Goal: Information Seeking & Learning: Learn about a topic

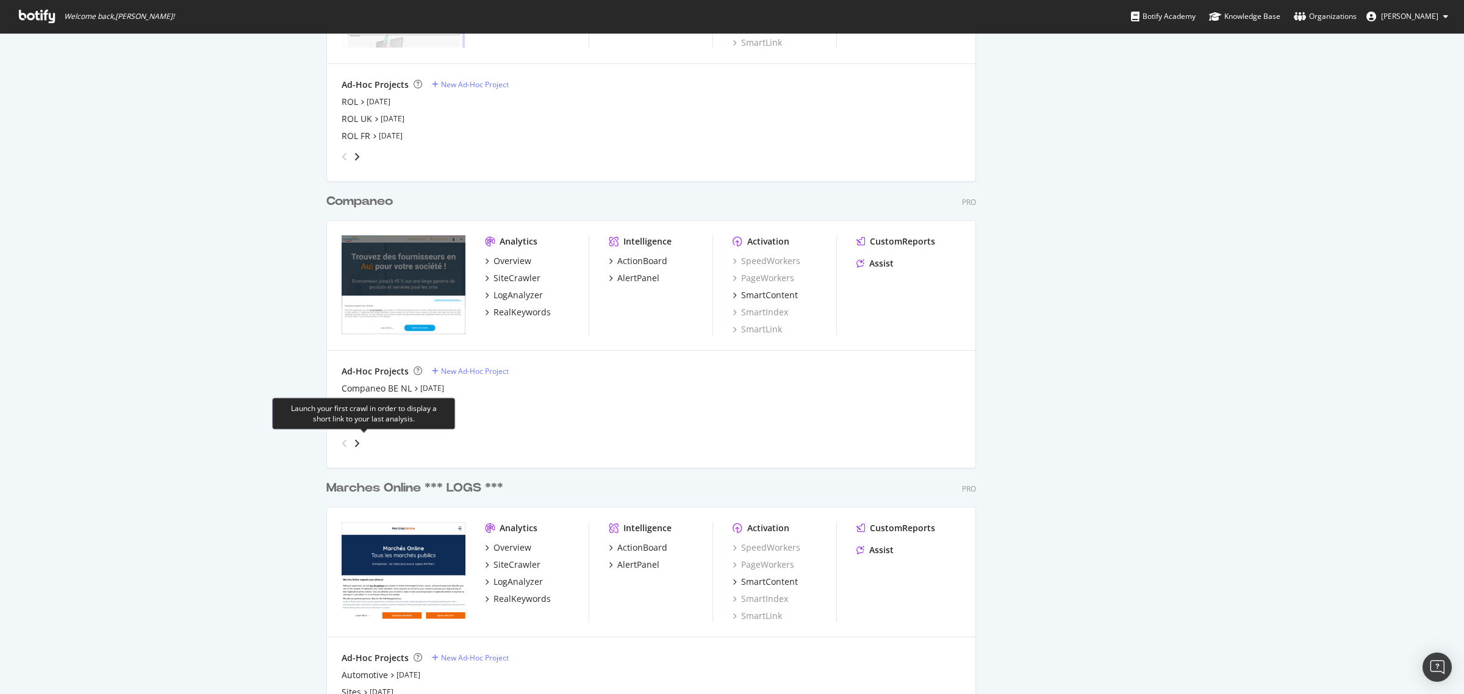
scroll to position [1220, 0]
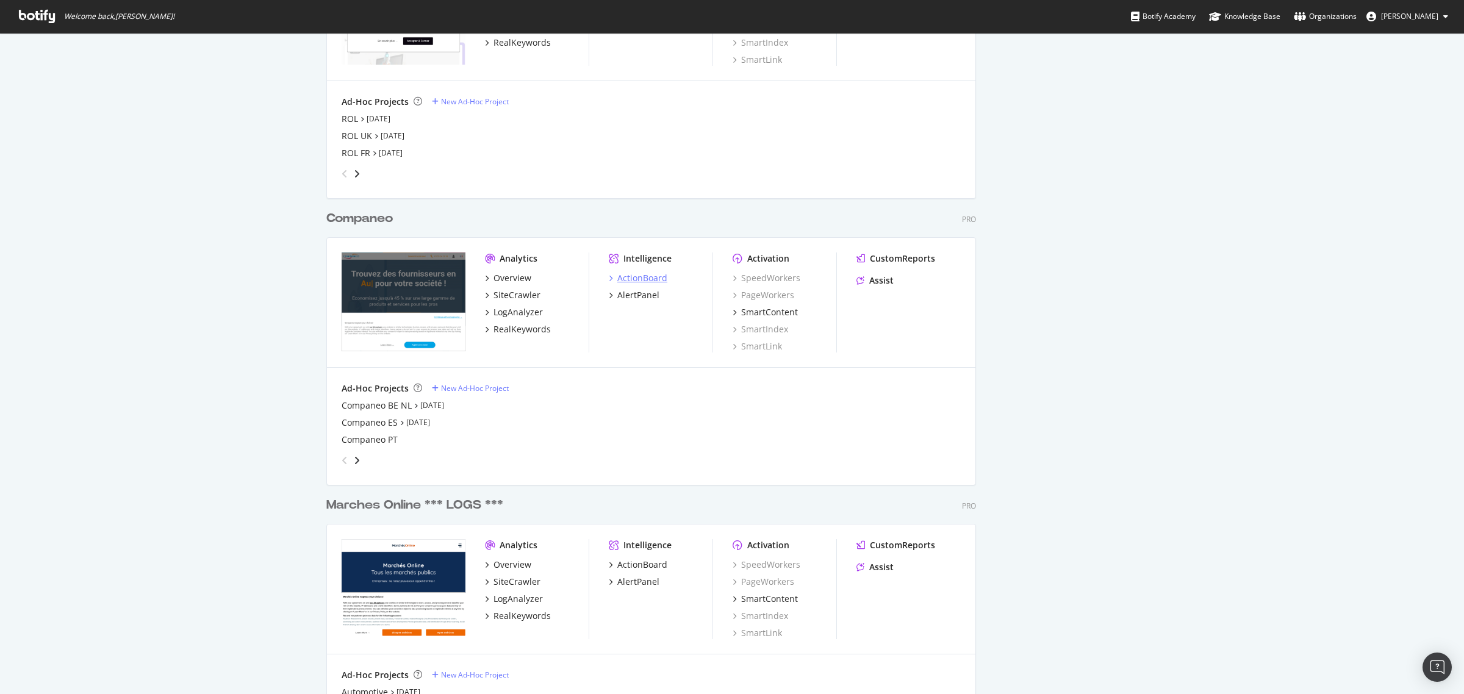
click at [629, 281] on div "ActionBoard" at bounding box center [642, 278] width 50 height 12
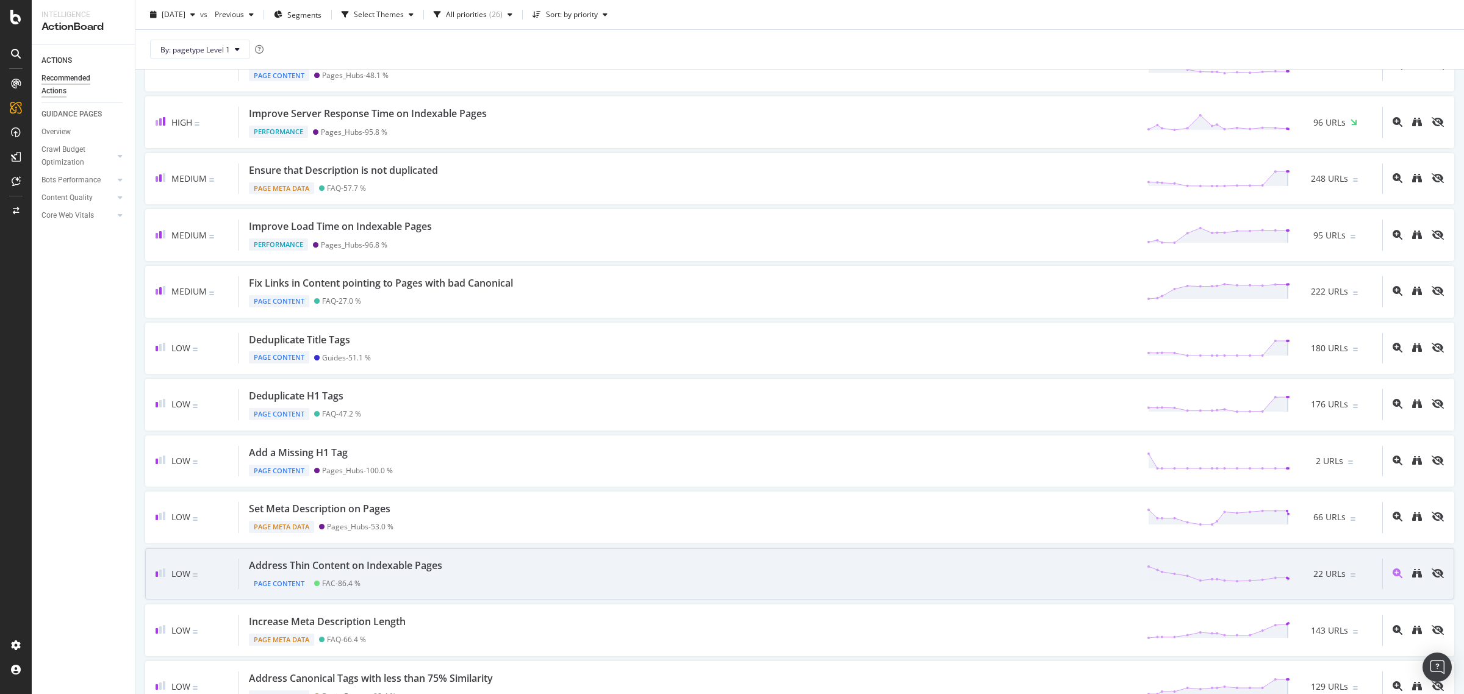
scroll to position [229, 0]
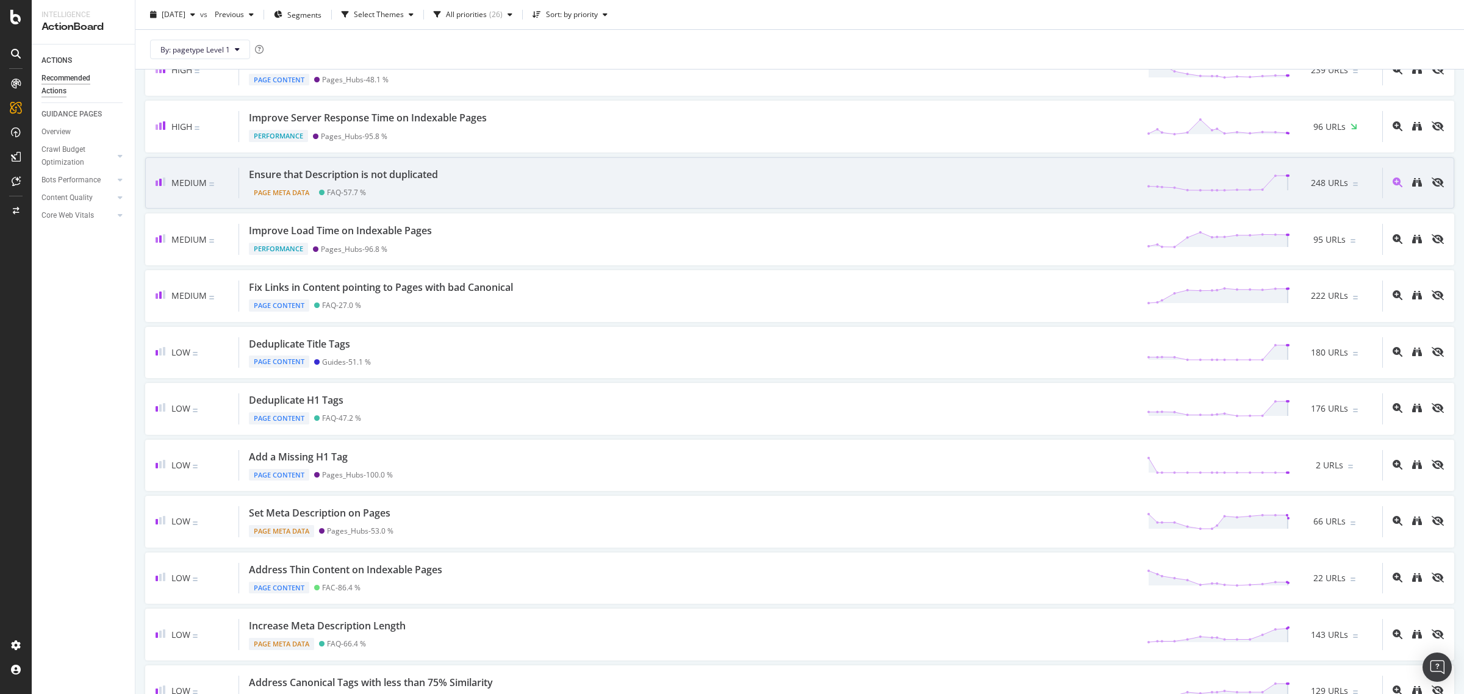
click at [376, 182] on div "Ensure that Description is not duplicated" at bounding box center [343, 175] width 189 height 14
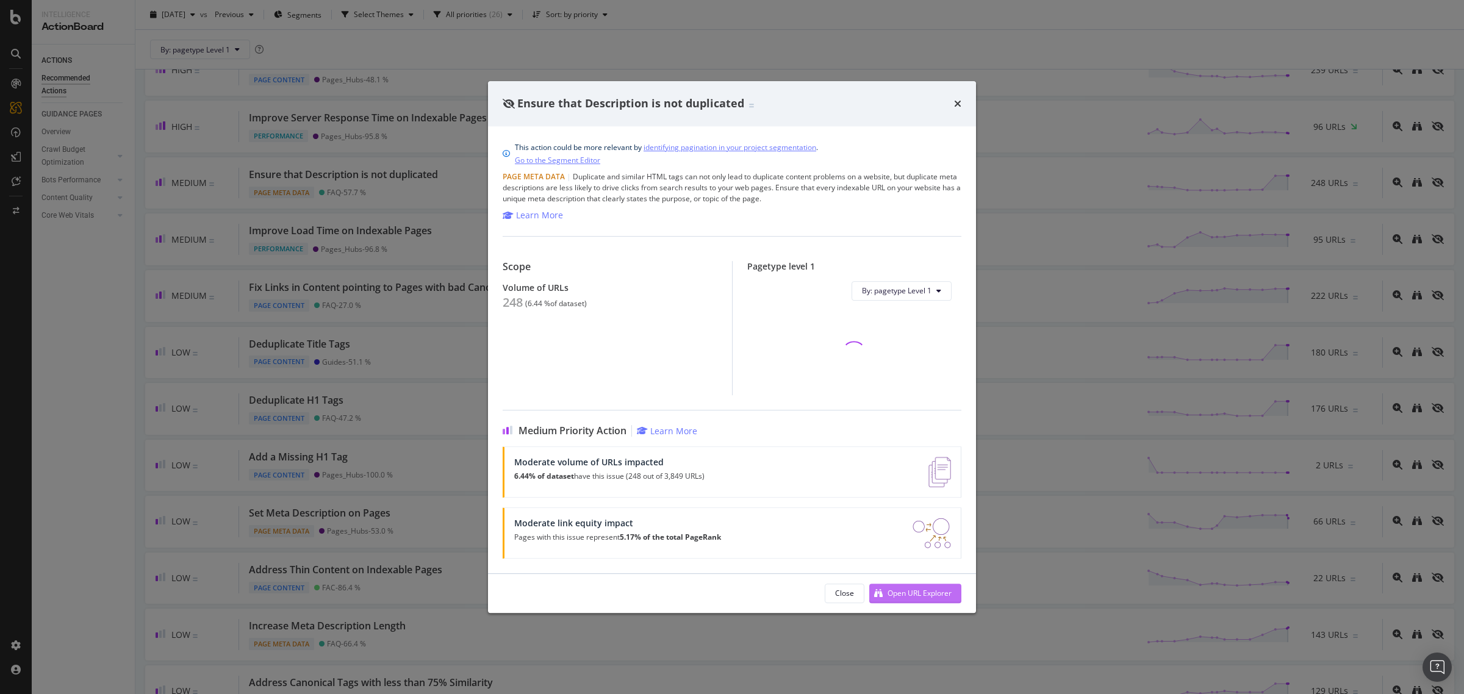
click at [919, 589] on div "Open URL Explorer" at bounding box center [920, 593] width 64 height 10
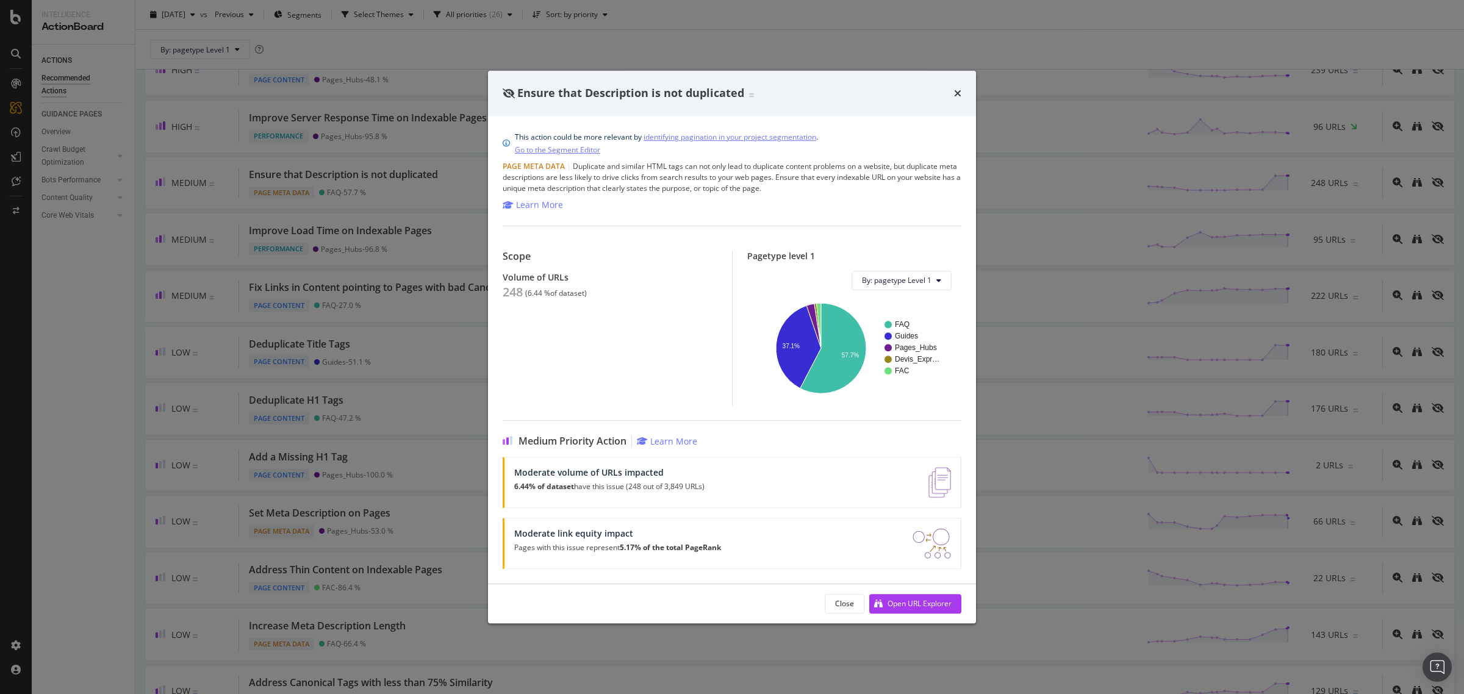
click at [958, 86] on div "times" at bounding box center [957, 93] width 7 height 16
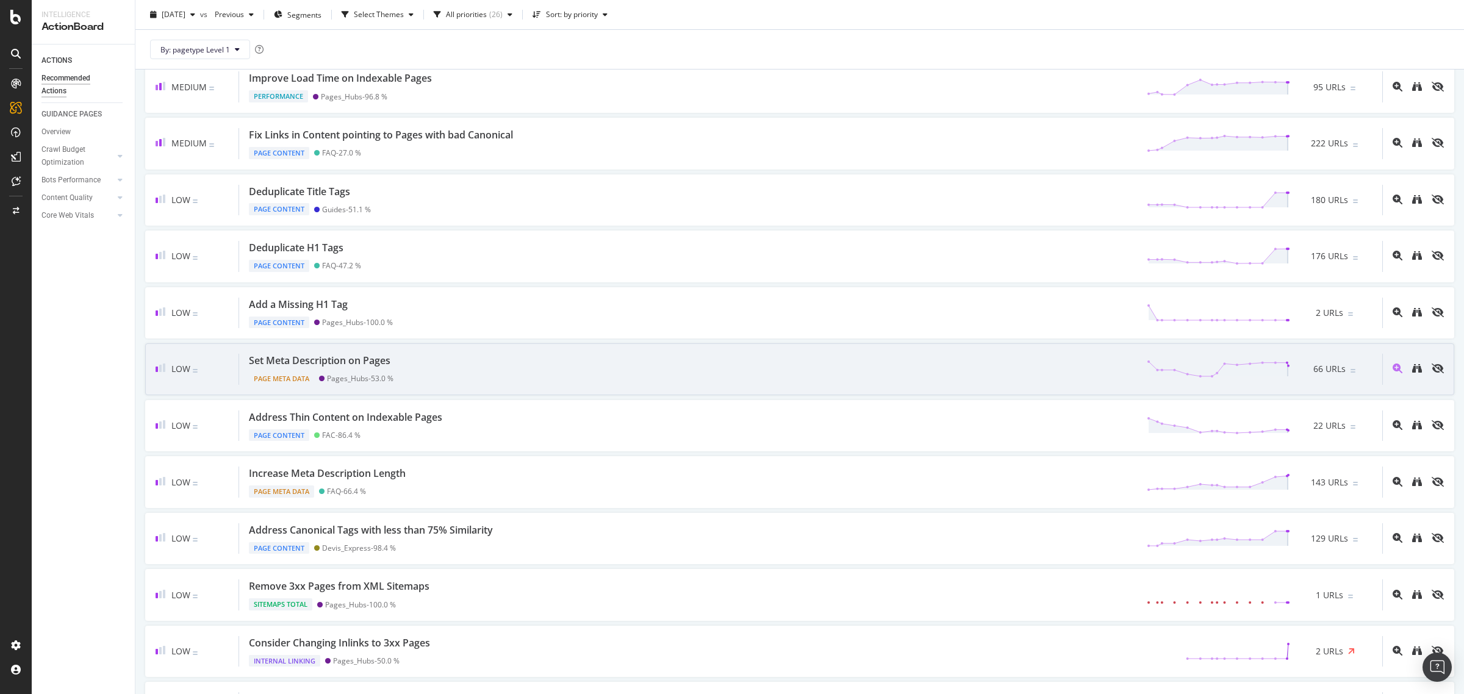
scroll to position [305, 0]
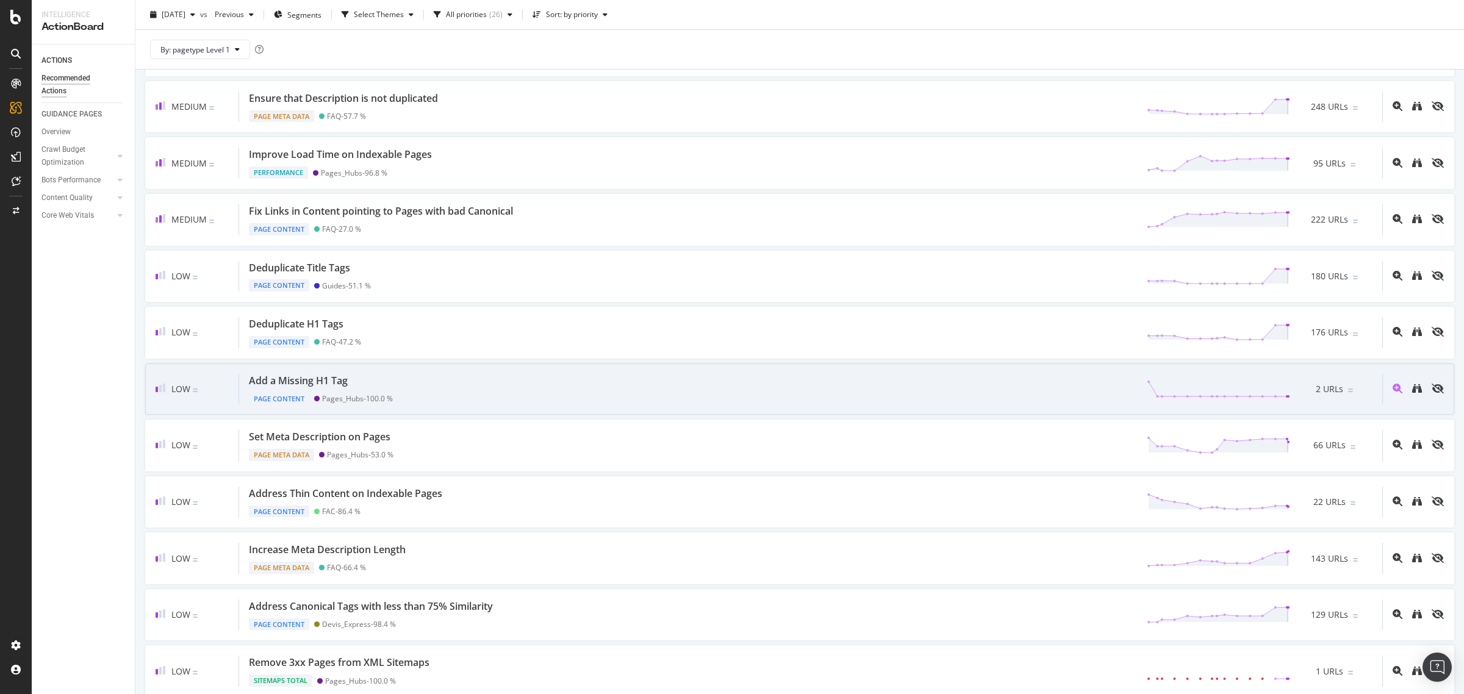
click at [300, 382] on div "Add a Missing H1 Tag" at bounding box center [298, 381] width 99 height 14
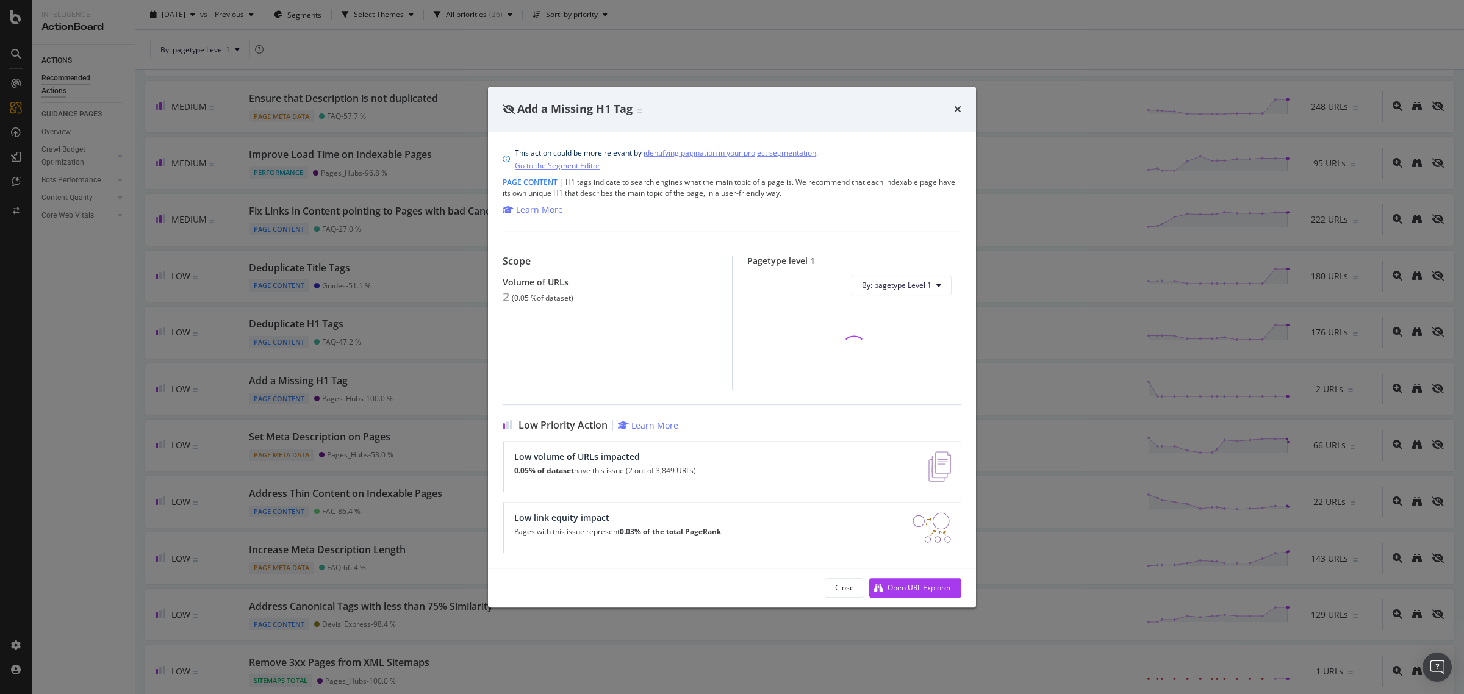
click at [964, 110] on div "Add a Missing H1 Tag" at bounding box center [732, 109] width 488 height 45
click at [951, 111] on div "Add a Missing H1 Tag" at bounding box center [732, 109] width 459 height 16
click at [956, 107] on icon "times" at bounding box center [957, 109] width 7 height 10
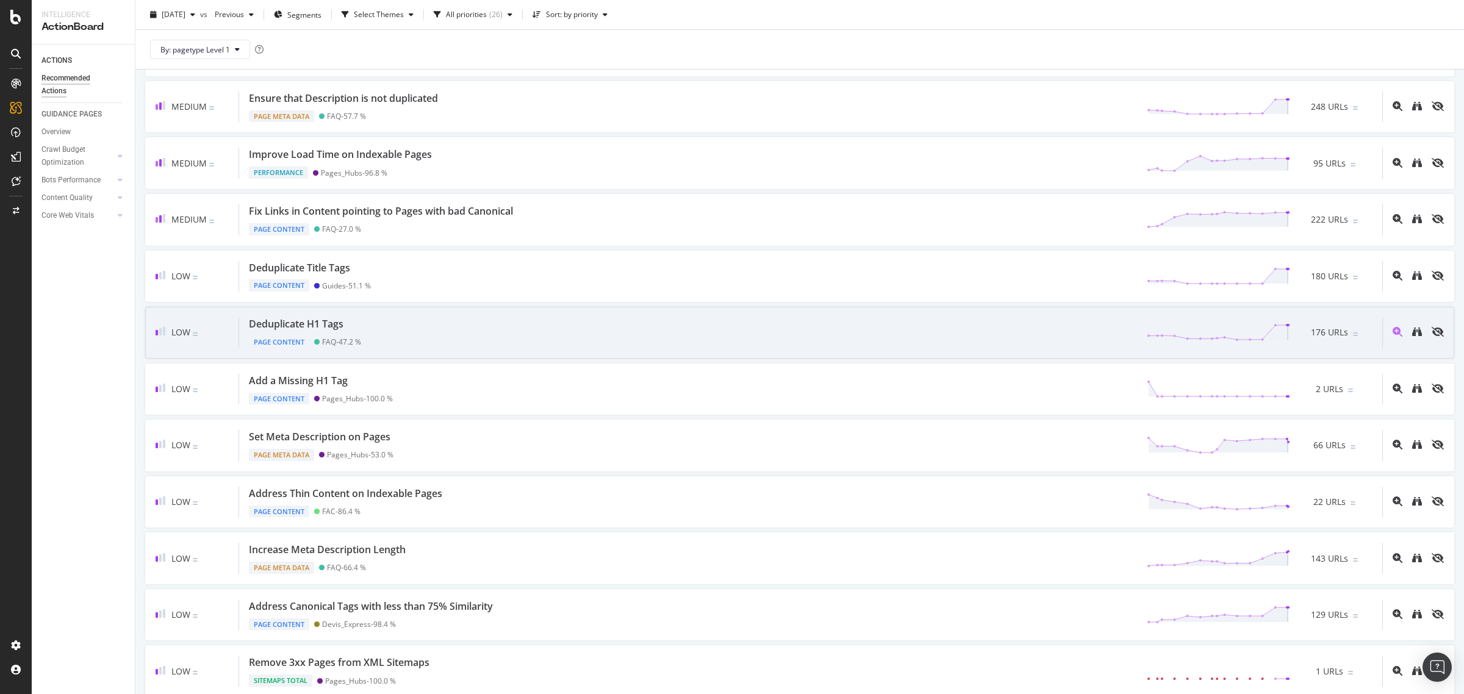
click at [300, 319] on div "Low Deduplicate H1 Tags Page Content FAQ - 47.2 % 176 URLs" at bounding box center [799, 333] width 1309 height 52
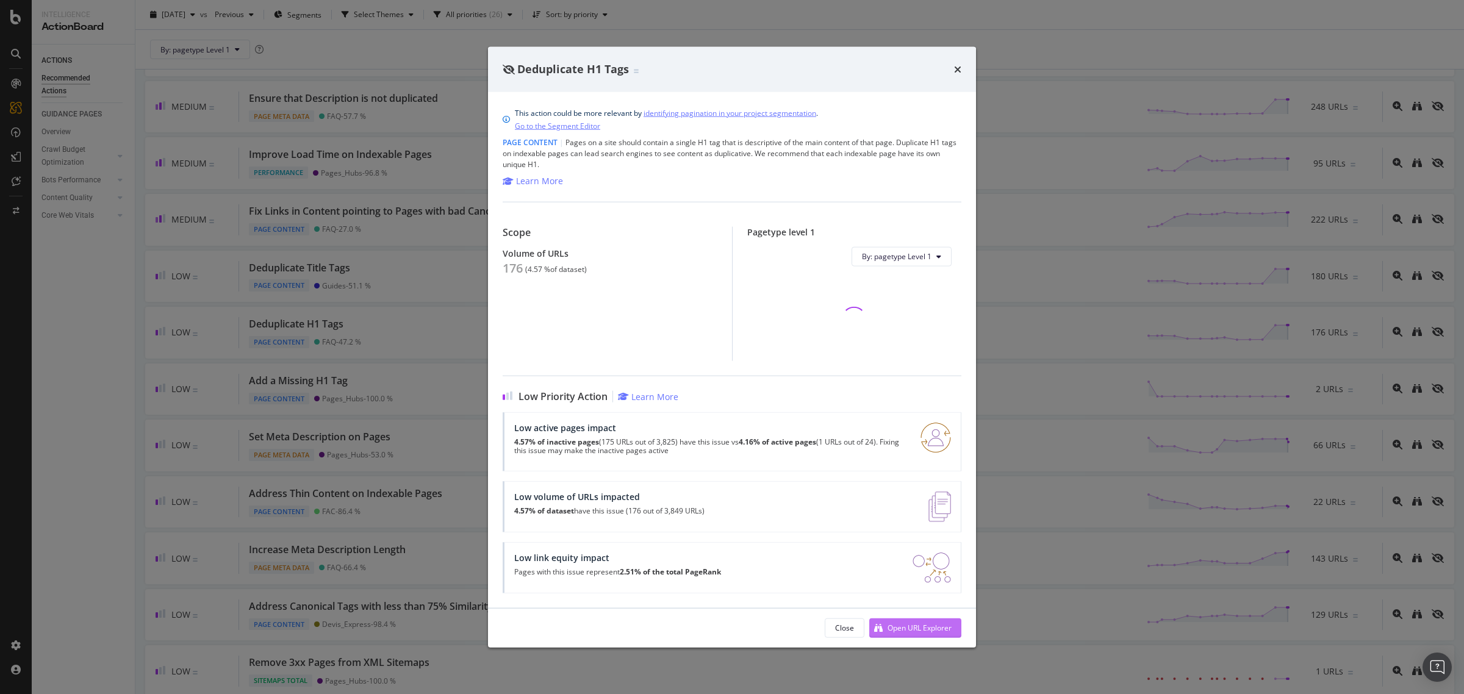
click at [946, 624] on div "Open URL Explorer" at bounding box center [920, 628] width 64 height 10
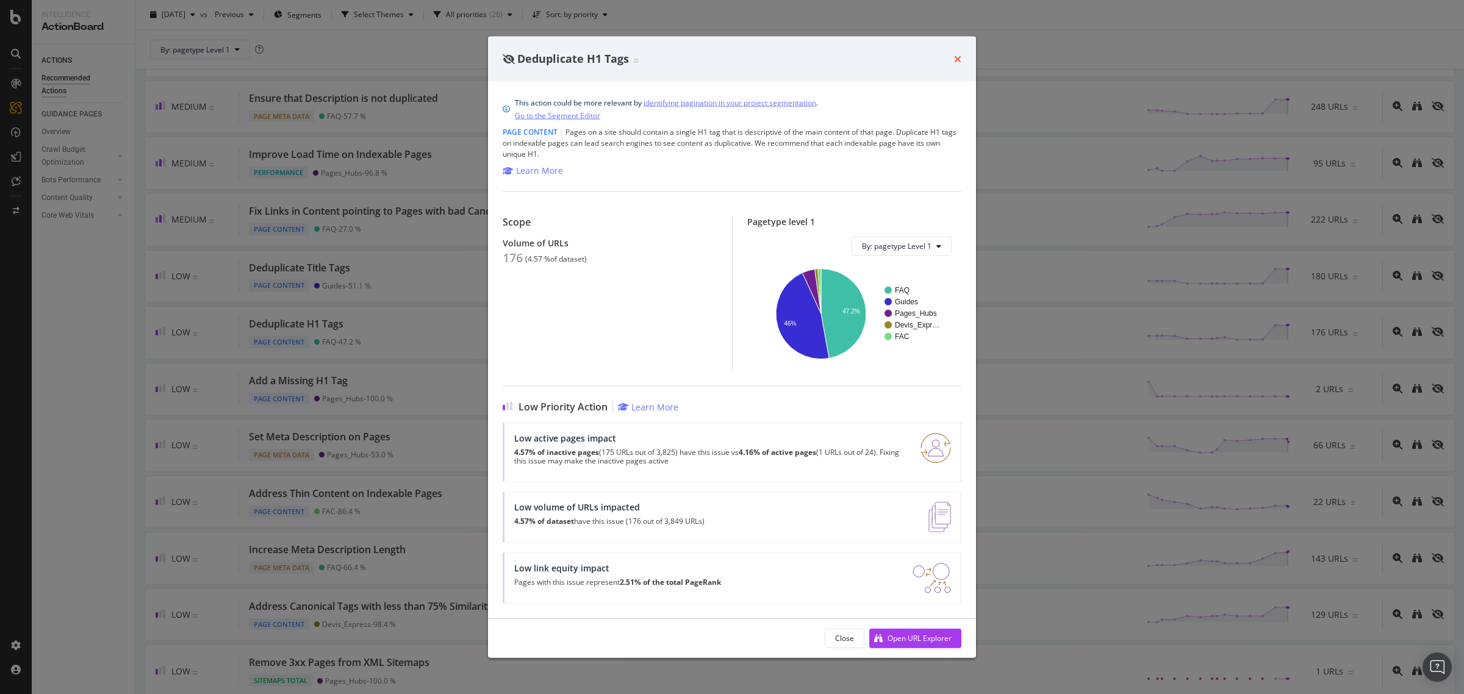
click at [957, 56] on icon "times" at bounding box center [957, 59] width 7 height 10
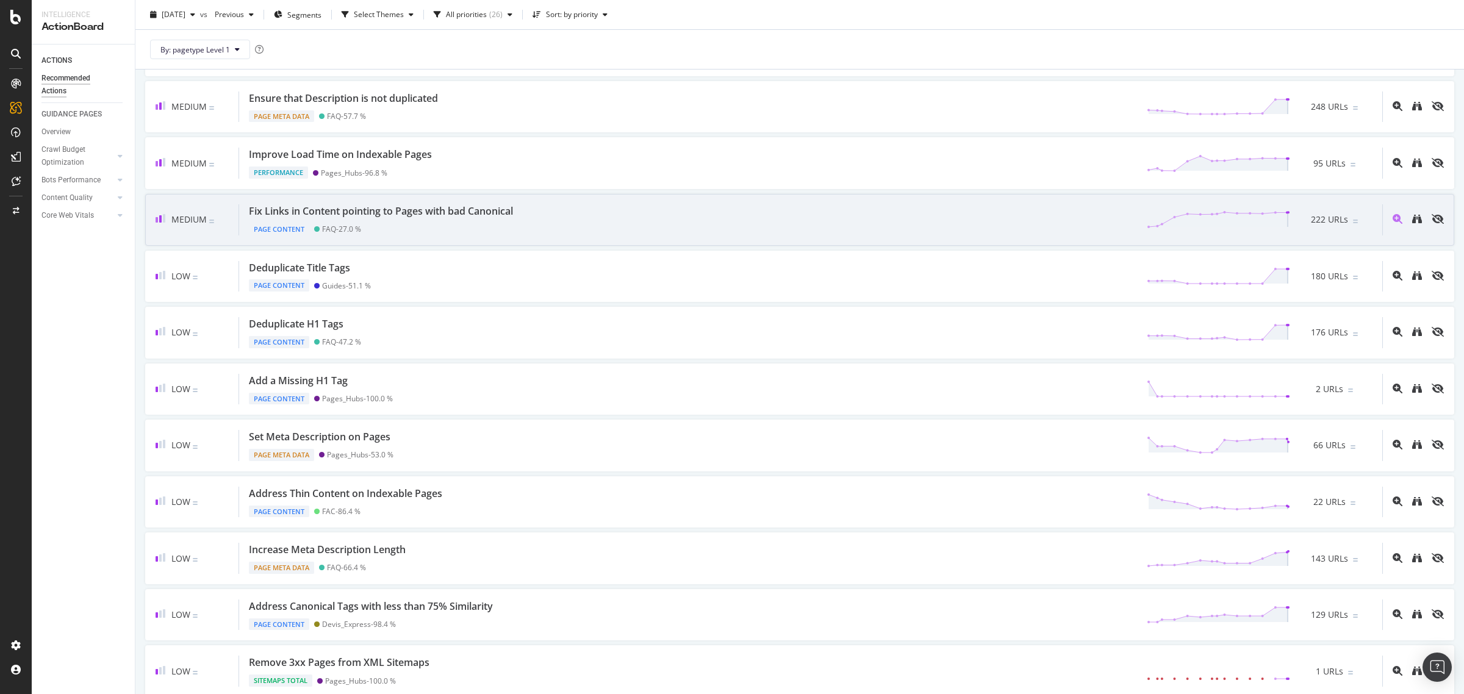
click at [349, 215] on div "Fix Links in Content pointing to Pages with bad Canonical" at bounding box center [381, 211] width 264 height 14
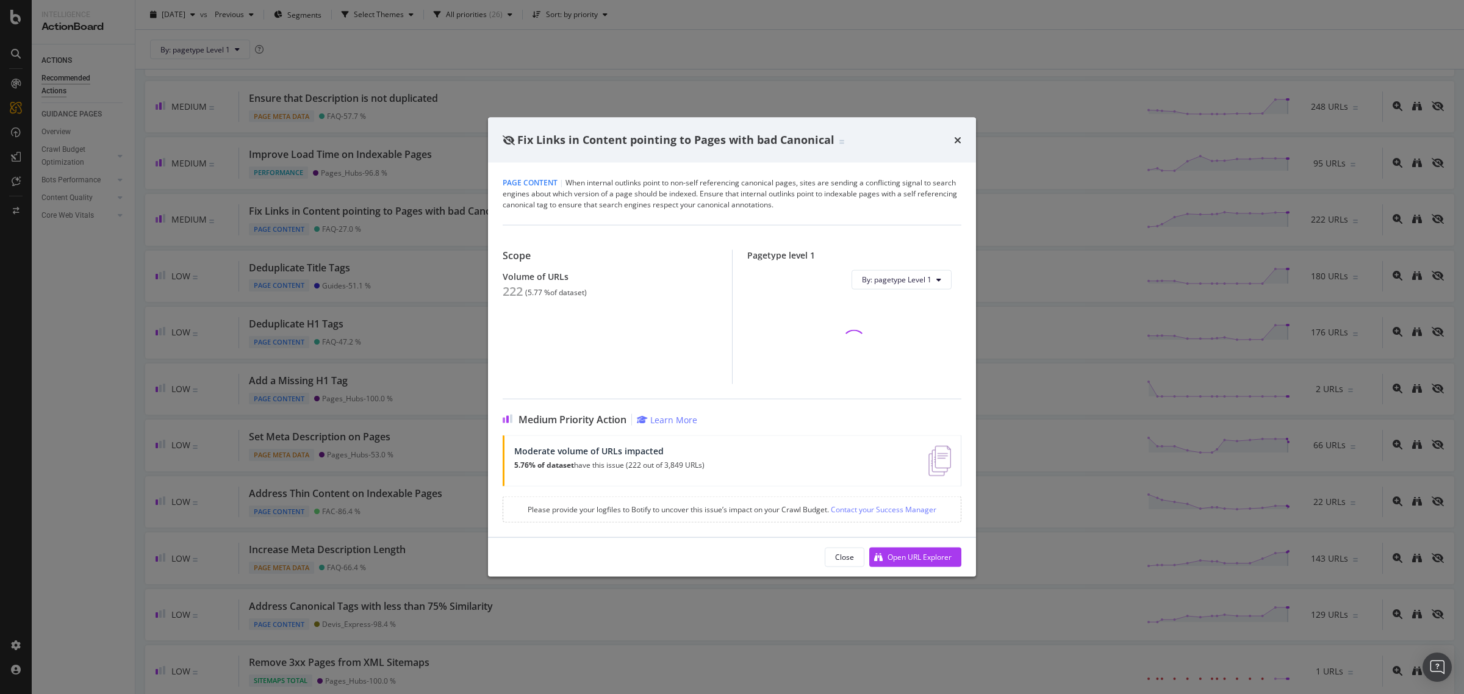
click at [896, 571] on div "Close Open URL Explorer" at bounding box center [732, 557] width 488 height 39
click at [907, 550] on div "Open URL Explorer" at bounding box center [910, 557] width 82 height 18
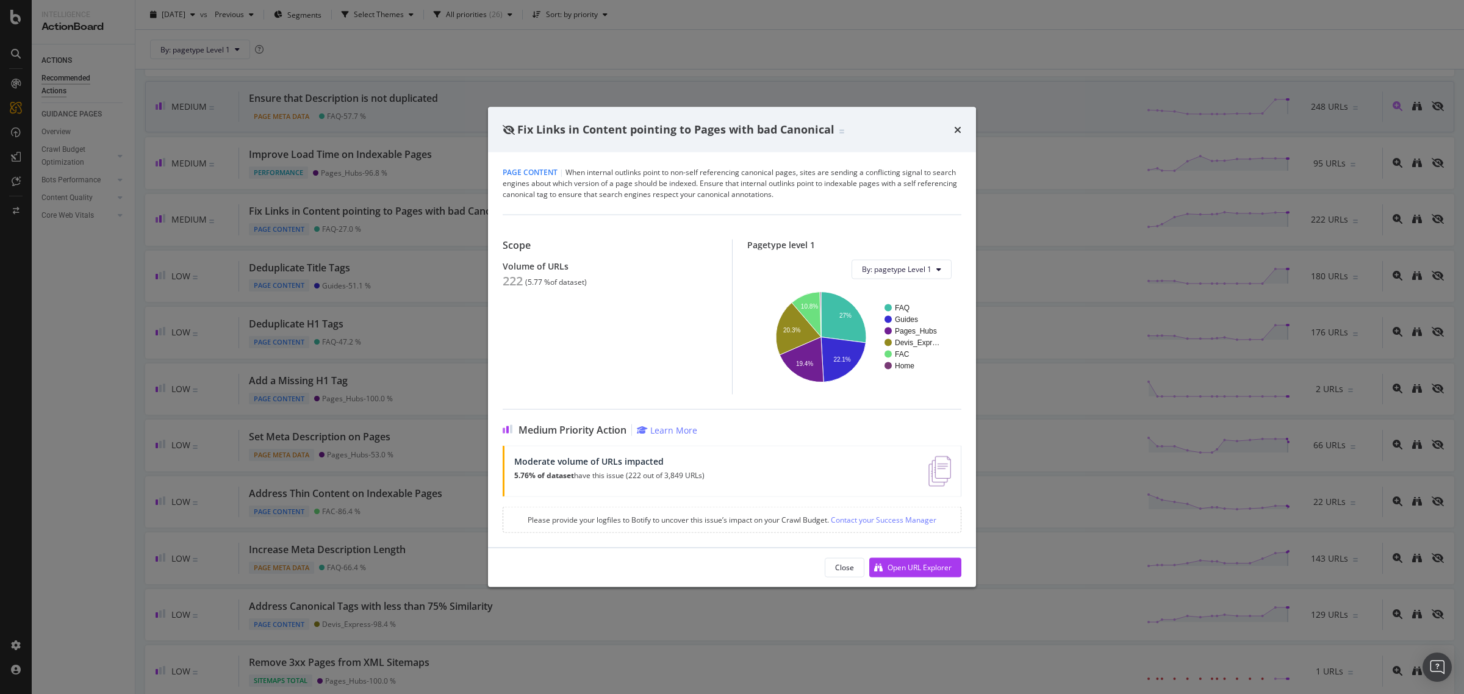
click at [956, 133] on icon "times" at bounding box center [957, 129] width 7 height 10
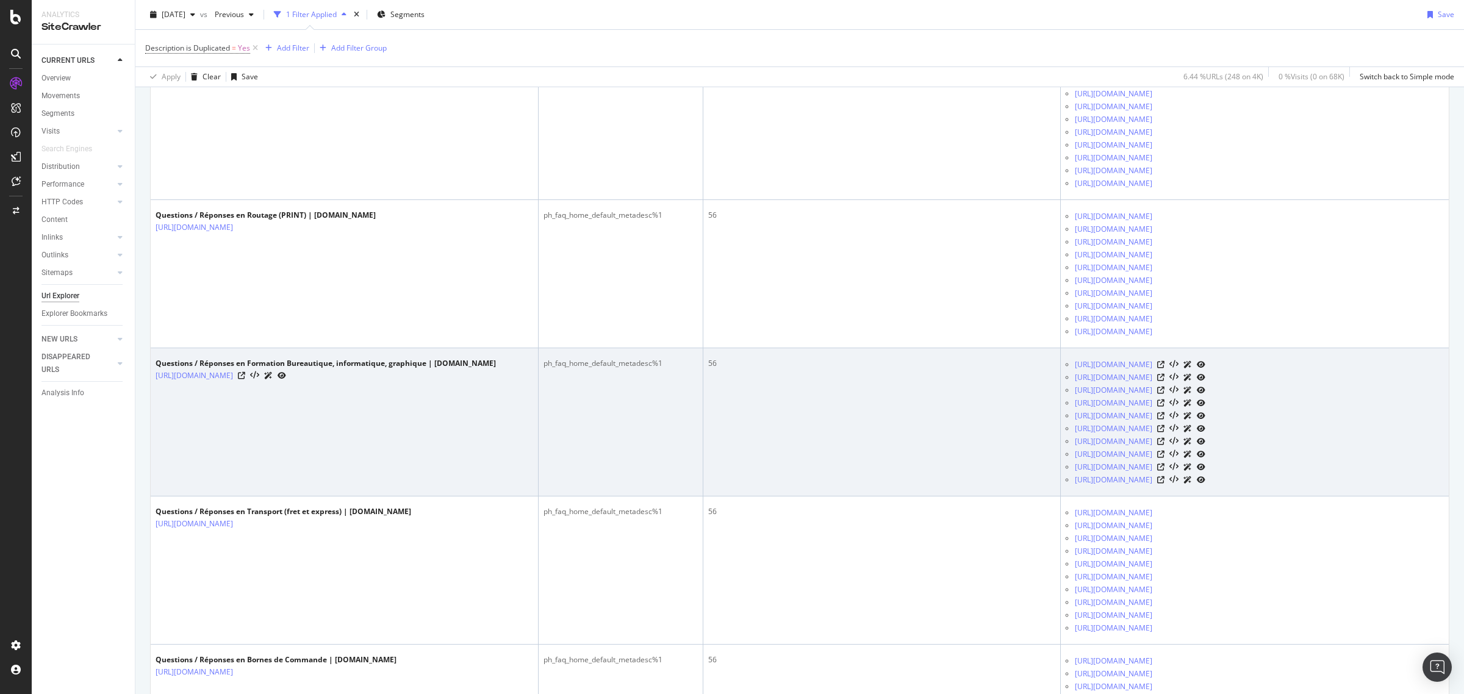
scroll to position [381, 0]
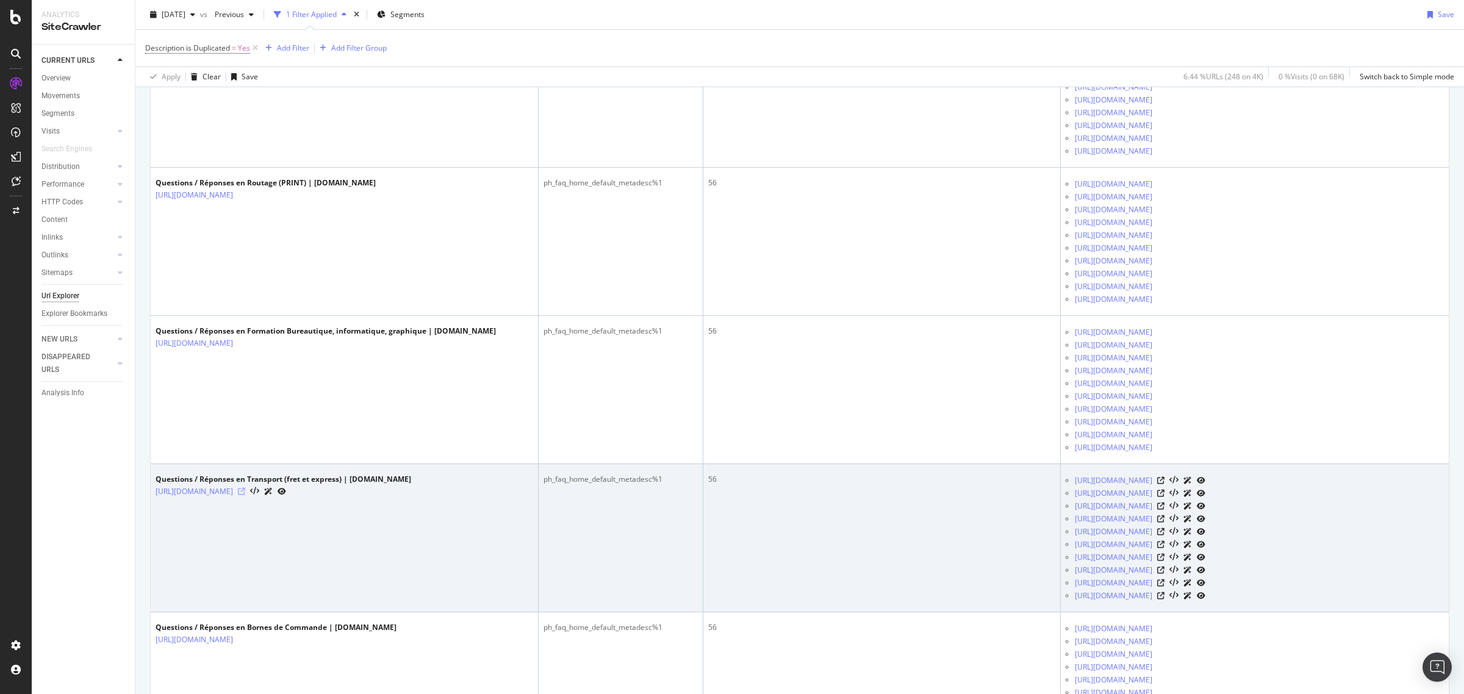
click at [245, 495] on icon at bounding box center [241, 491] width 7 height 7
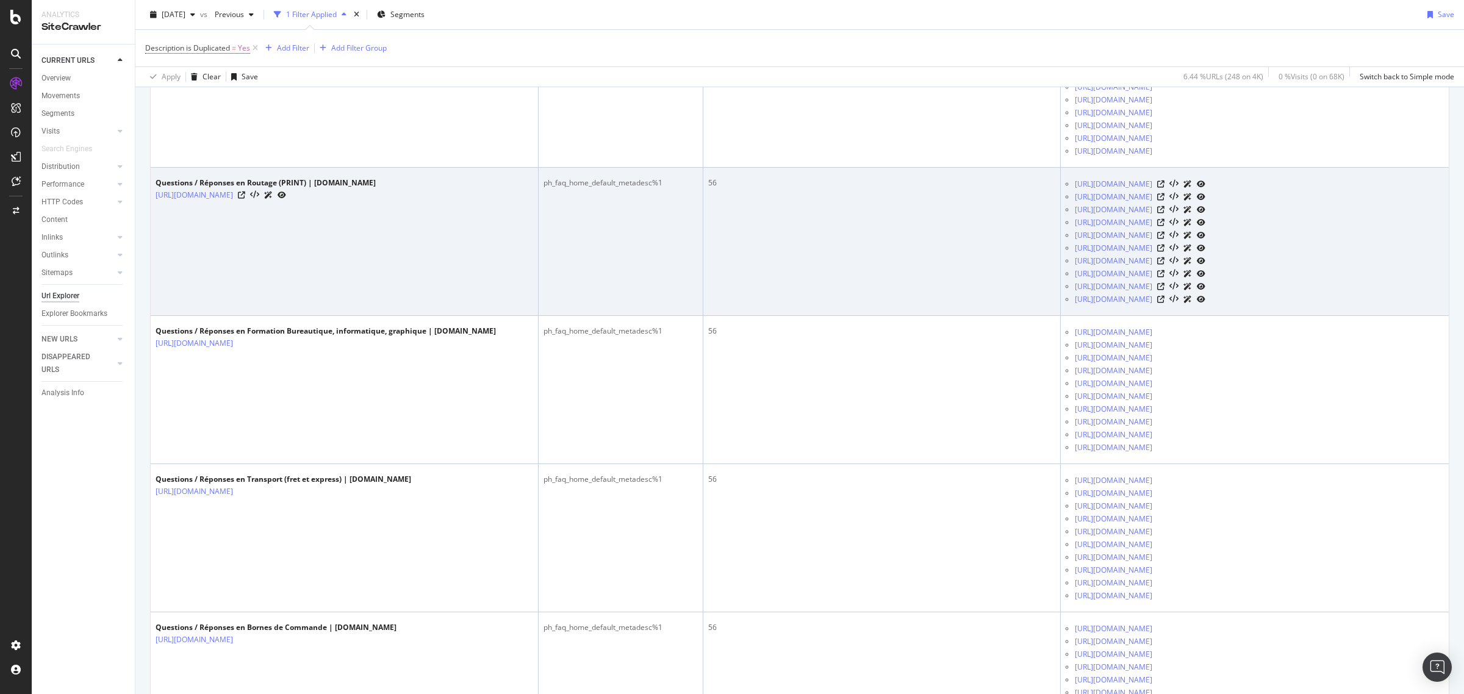
click at [286, 193] on icon at bounding box center [282, 195] width 9 height 7
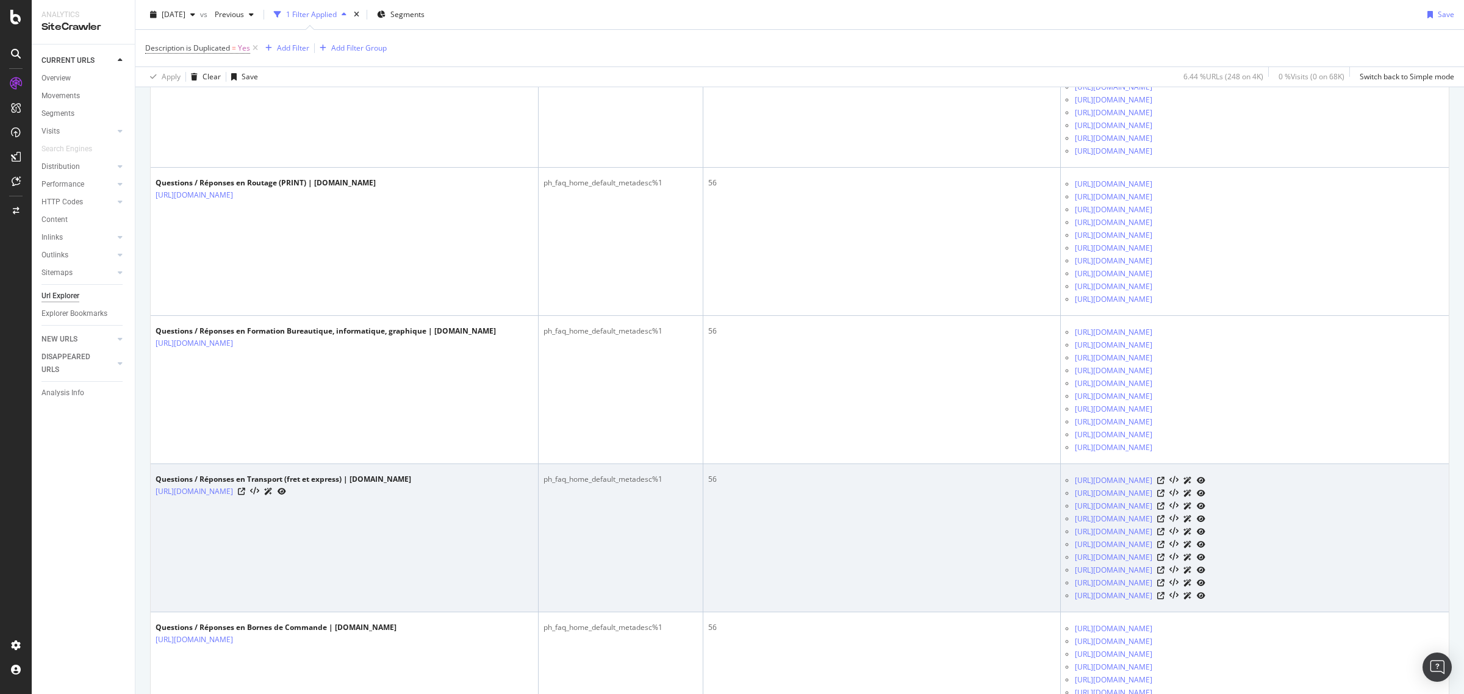
click at [286, 496] on link at bounding box center [282, 491] width 9 height 13
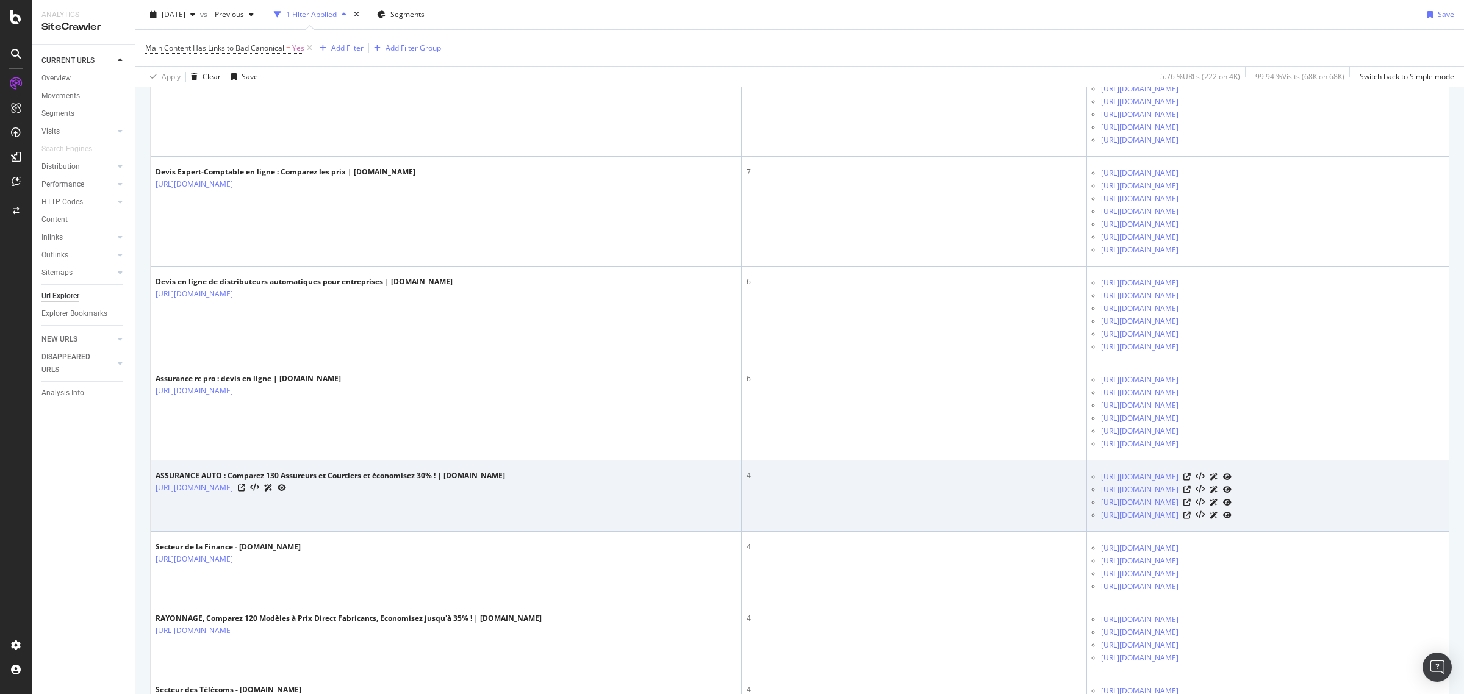
scroll to position [763, 0]
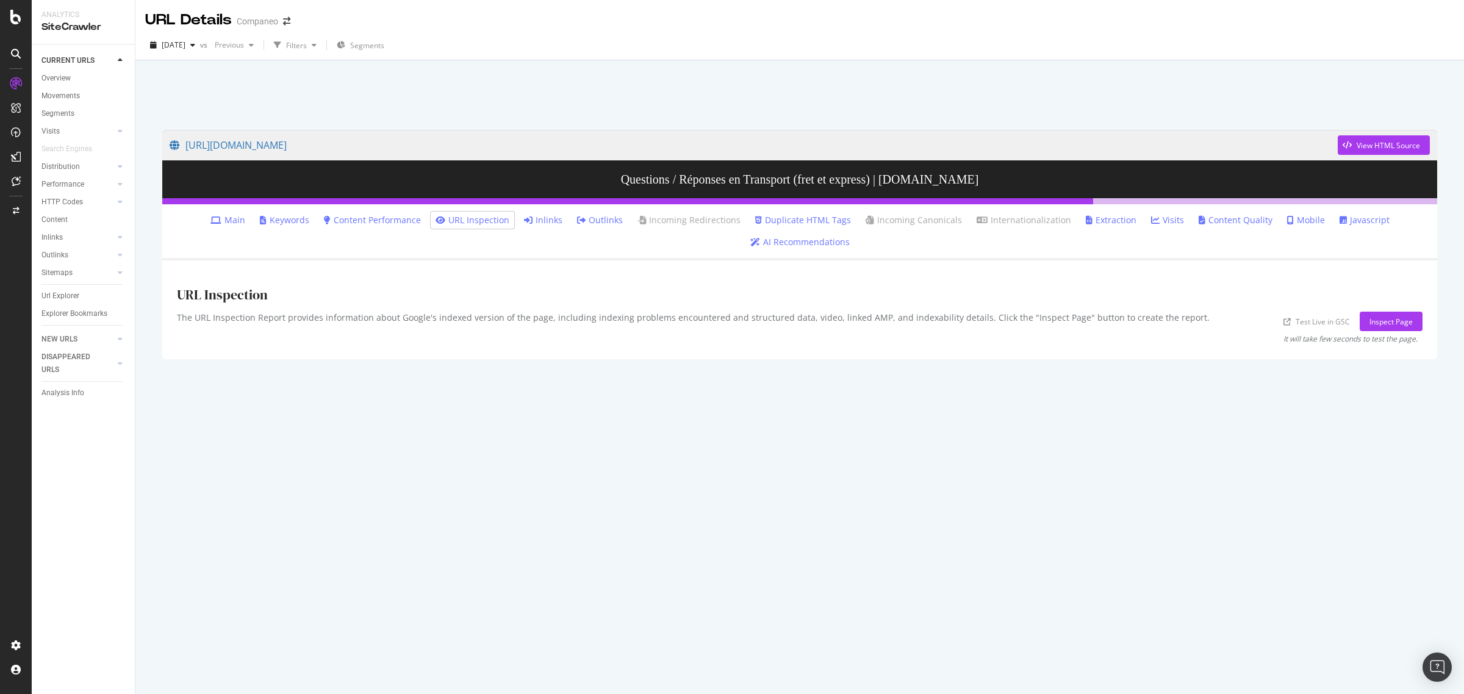
click at [365, 214] on link "Content Performance" at bounding box center [372, 220] width 97 height 12
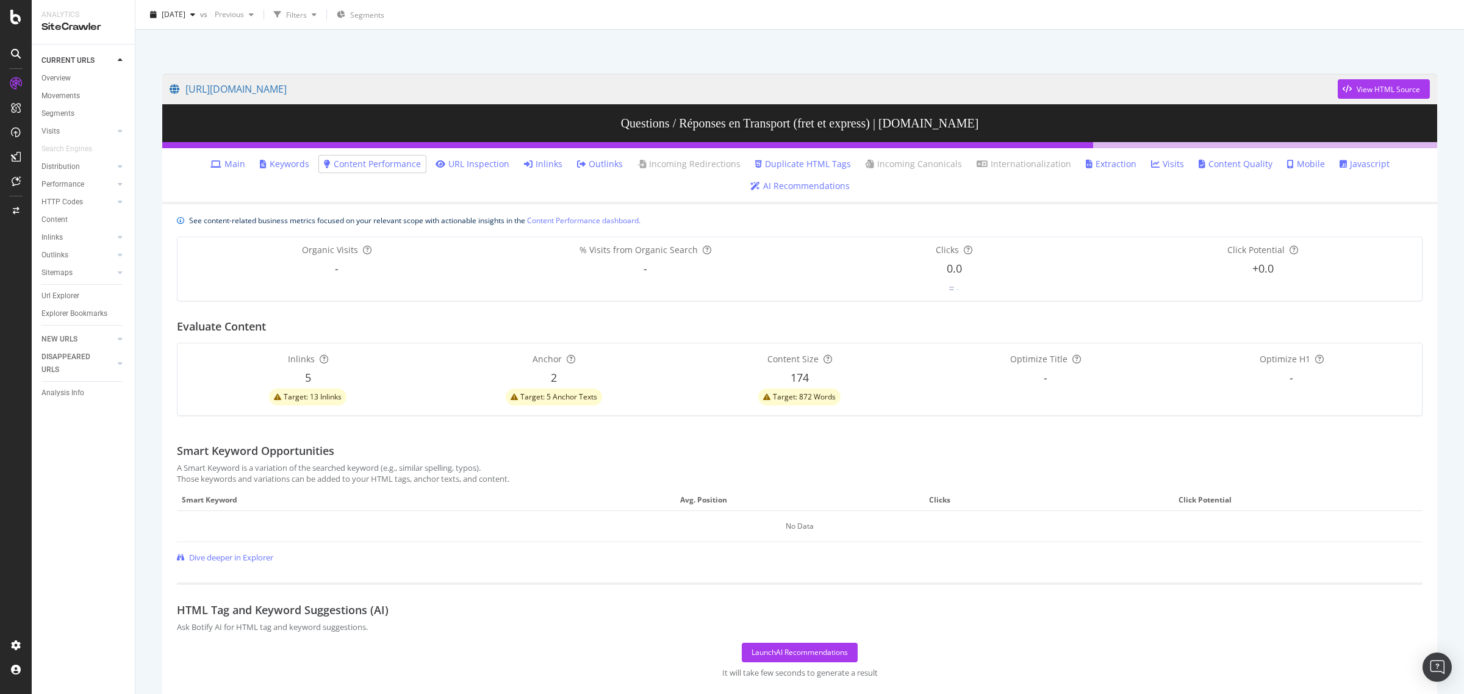
scroll to position [72, 0]
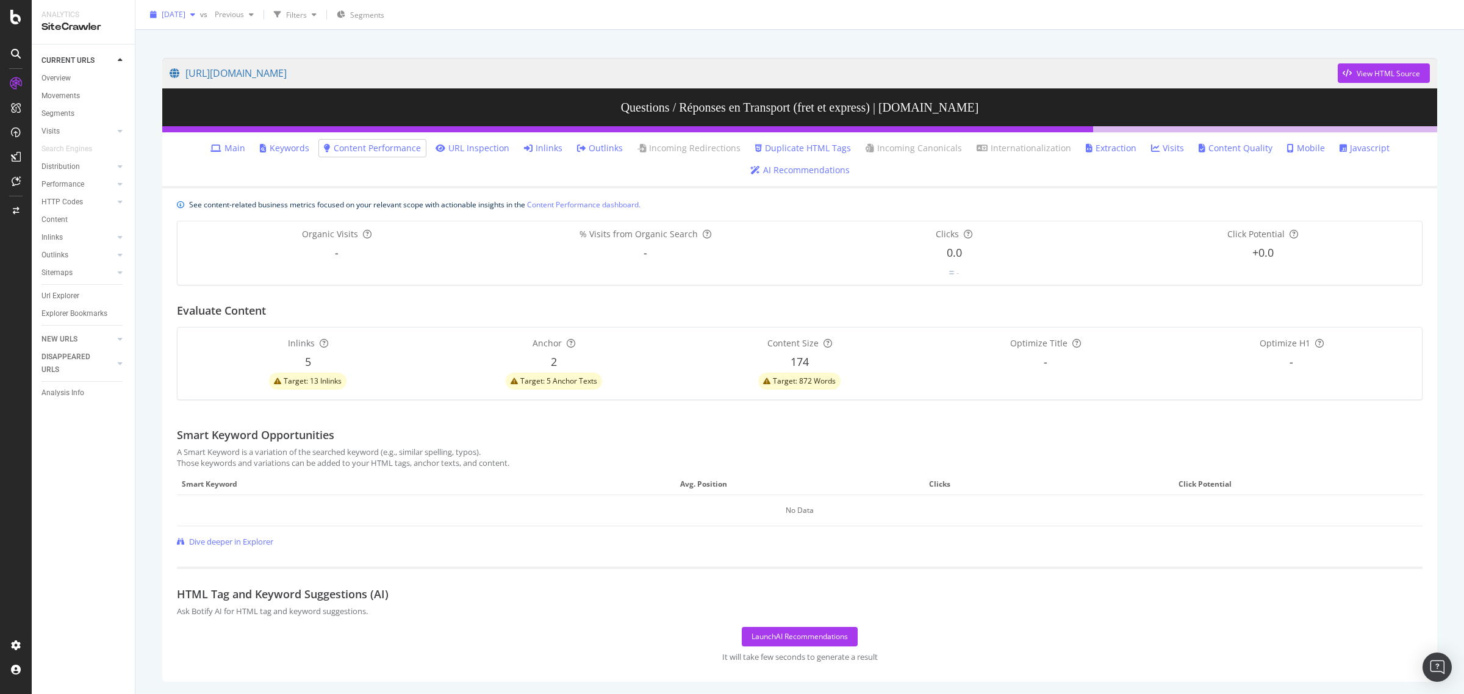
click at [185, 9] on span "[DATE]" at bounding box center [174, 14] width 24 height 10
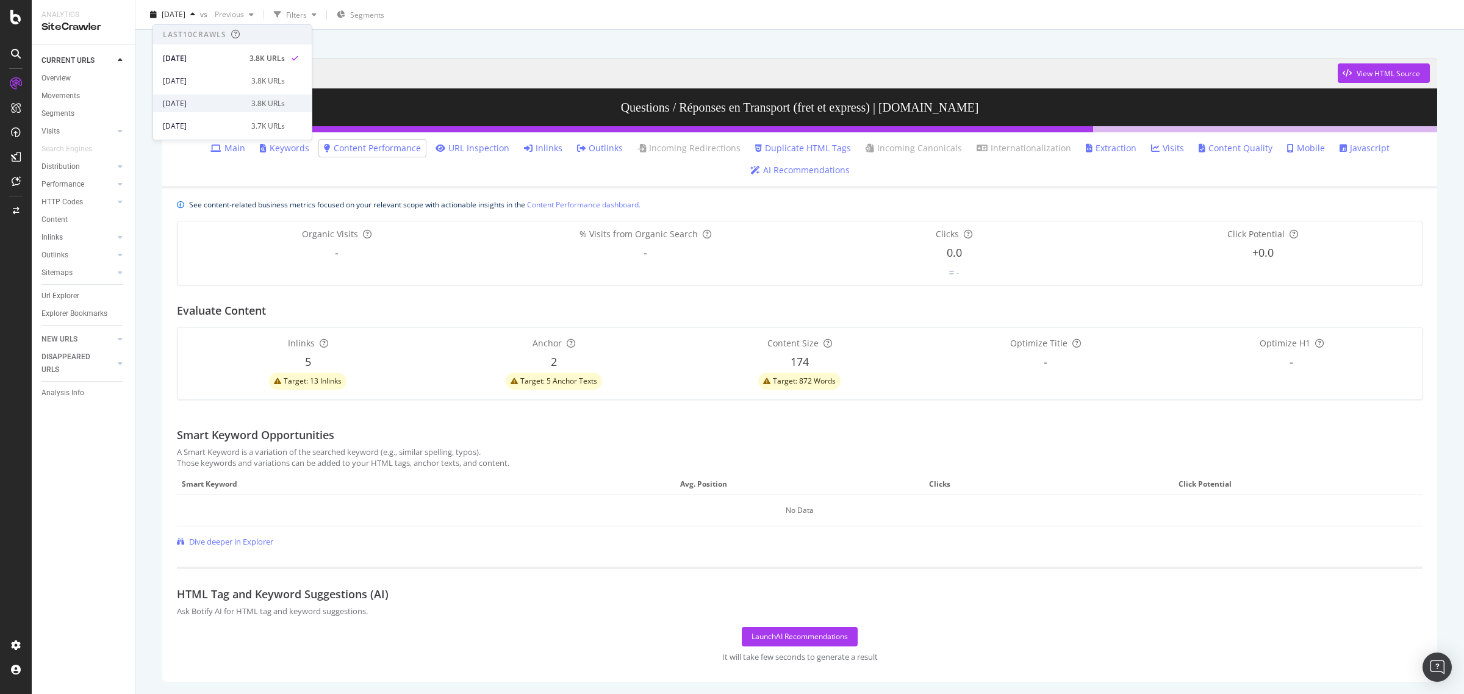
click at [201, 107] on div "[DATE]" at bounding box center [203, 103] width 81 height 11
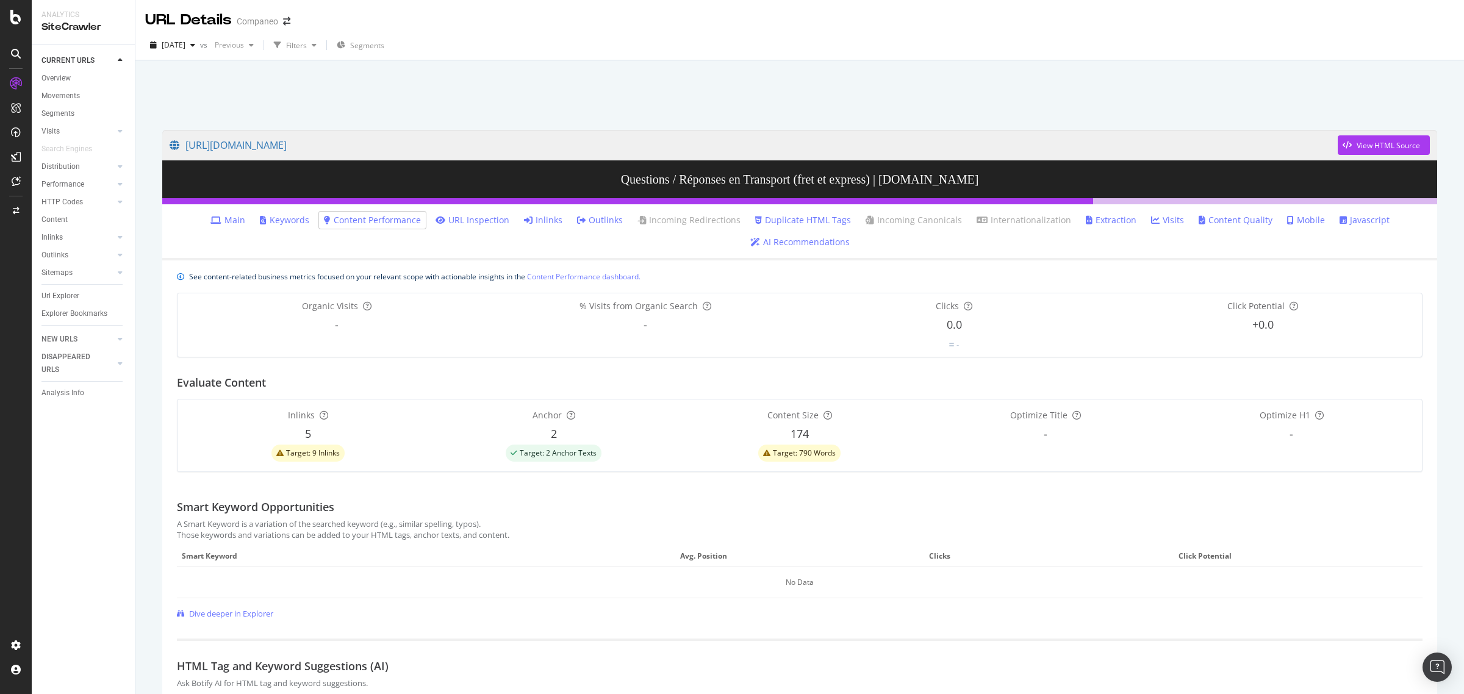
click at [791, 223] on link "Duplicate HTML Tags" at bounding box center [803, 220] width 96 height 12
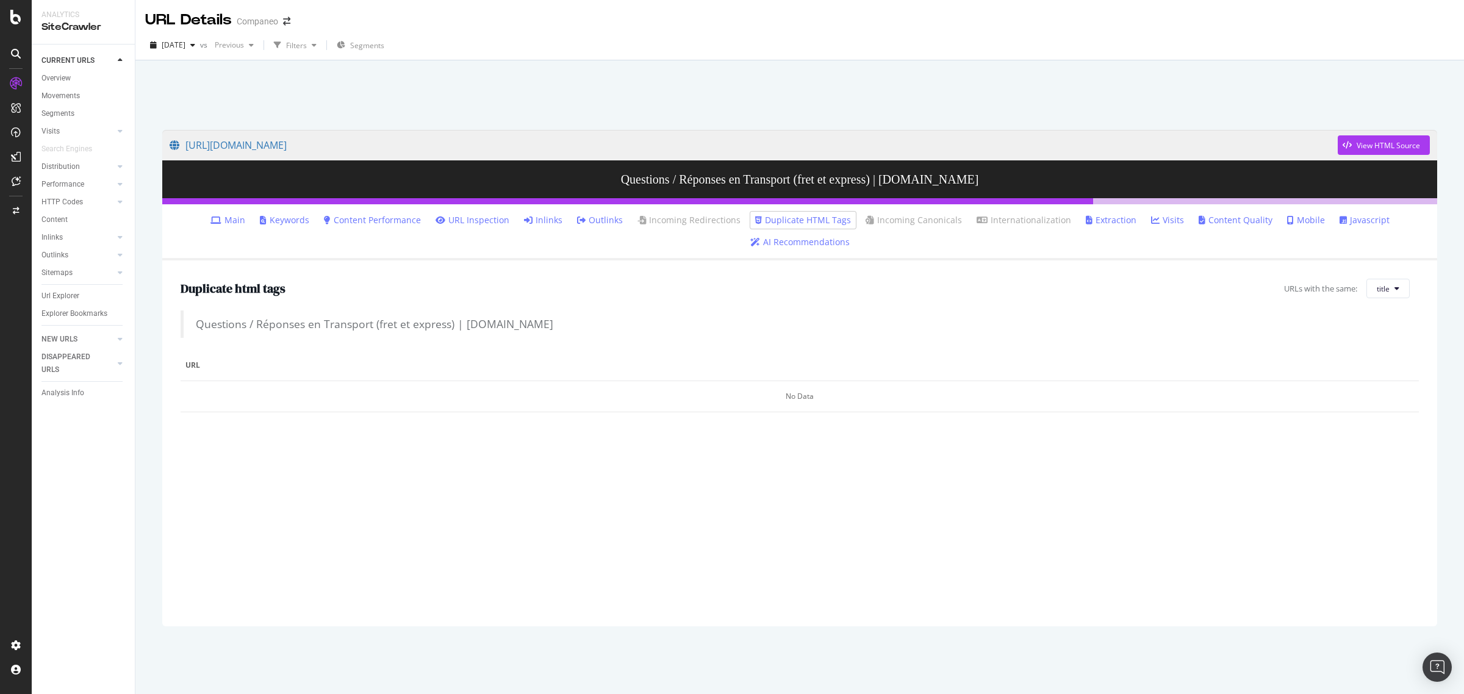
click at [1239, 221] on link "Content Quality" at bounding box center [1236, 220] width 74 height 12
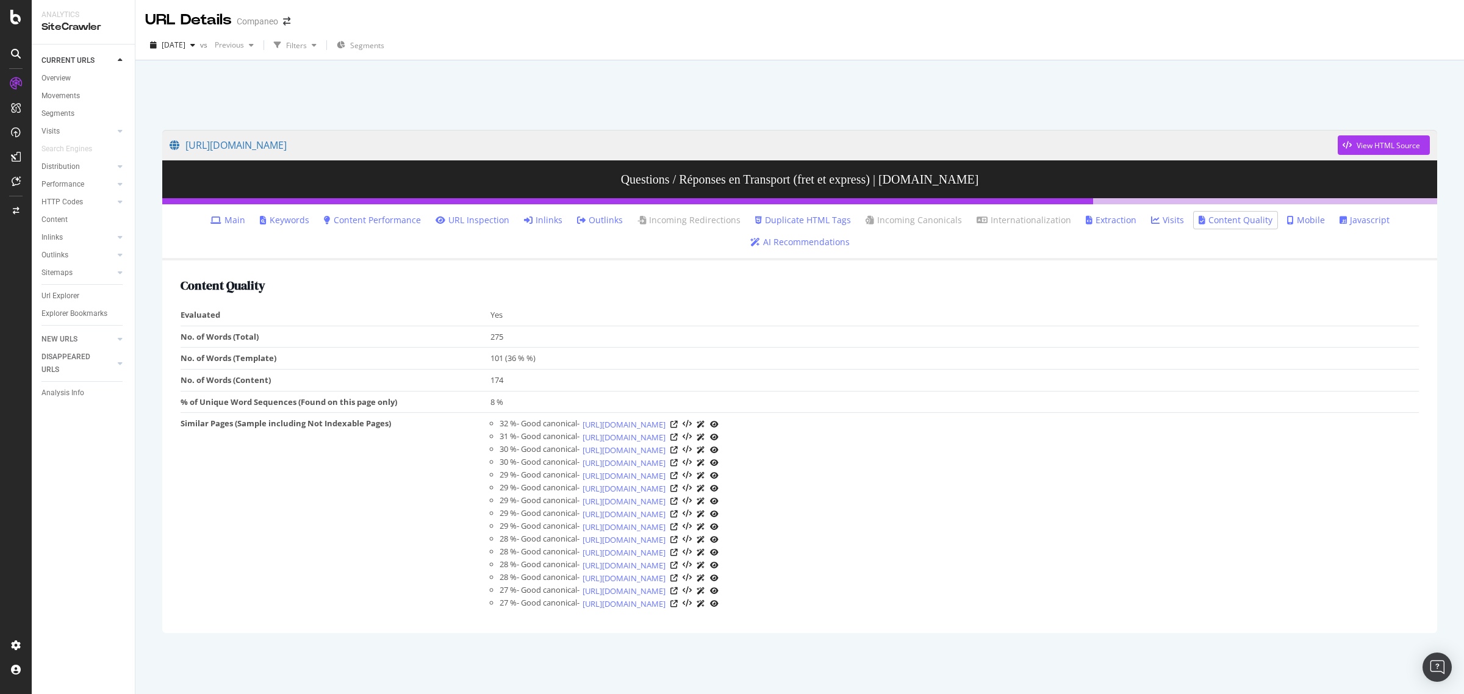
click at [282, 214] on link "Keywords" at bounding box center [284, 220] width 49 height 12
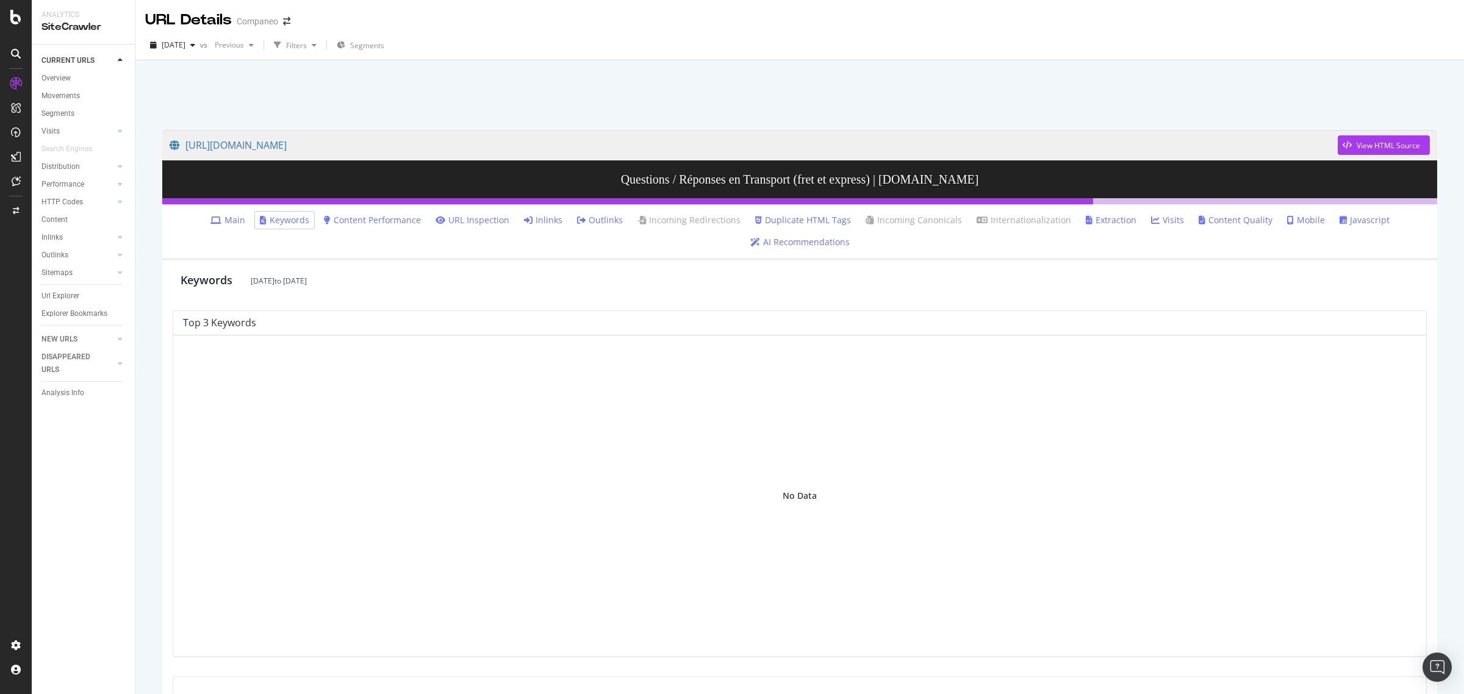
click at [1102, 217] on link "Extraction" at bounding box center [1111, 220] width 51 height 12
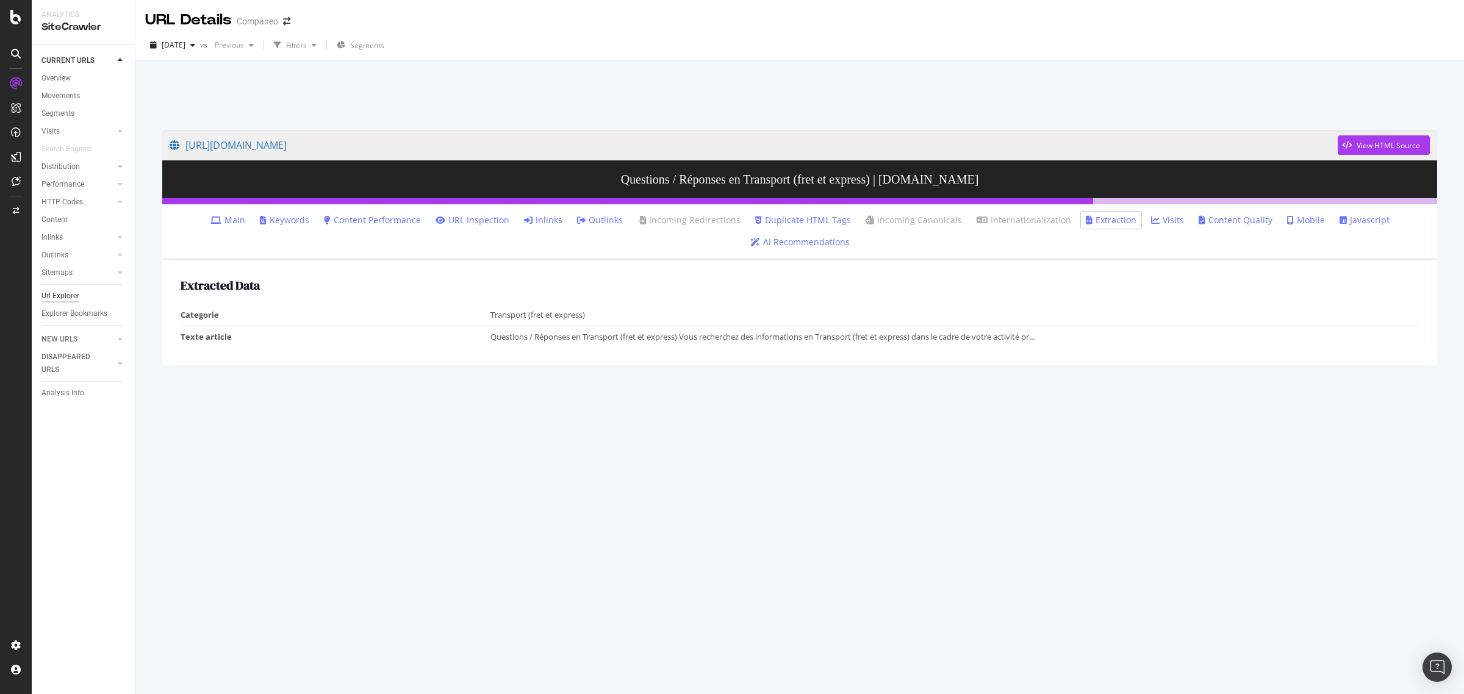
click at [59, 293] on div "Url Explorer" at bounding box center [60, 296] width 38 height 13
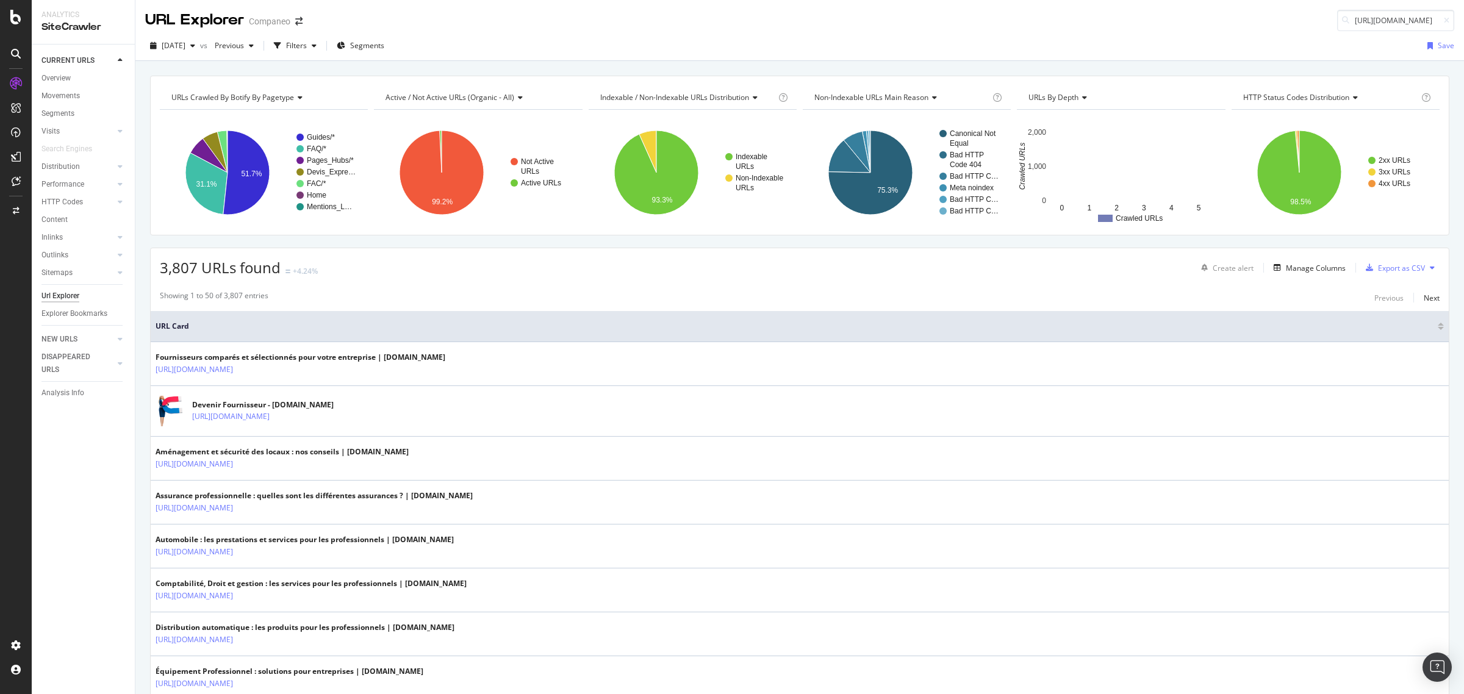
scroll to position [0, 117]
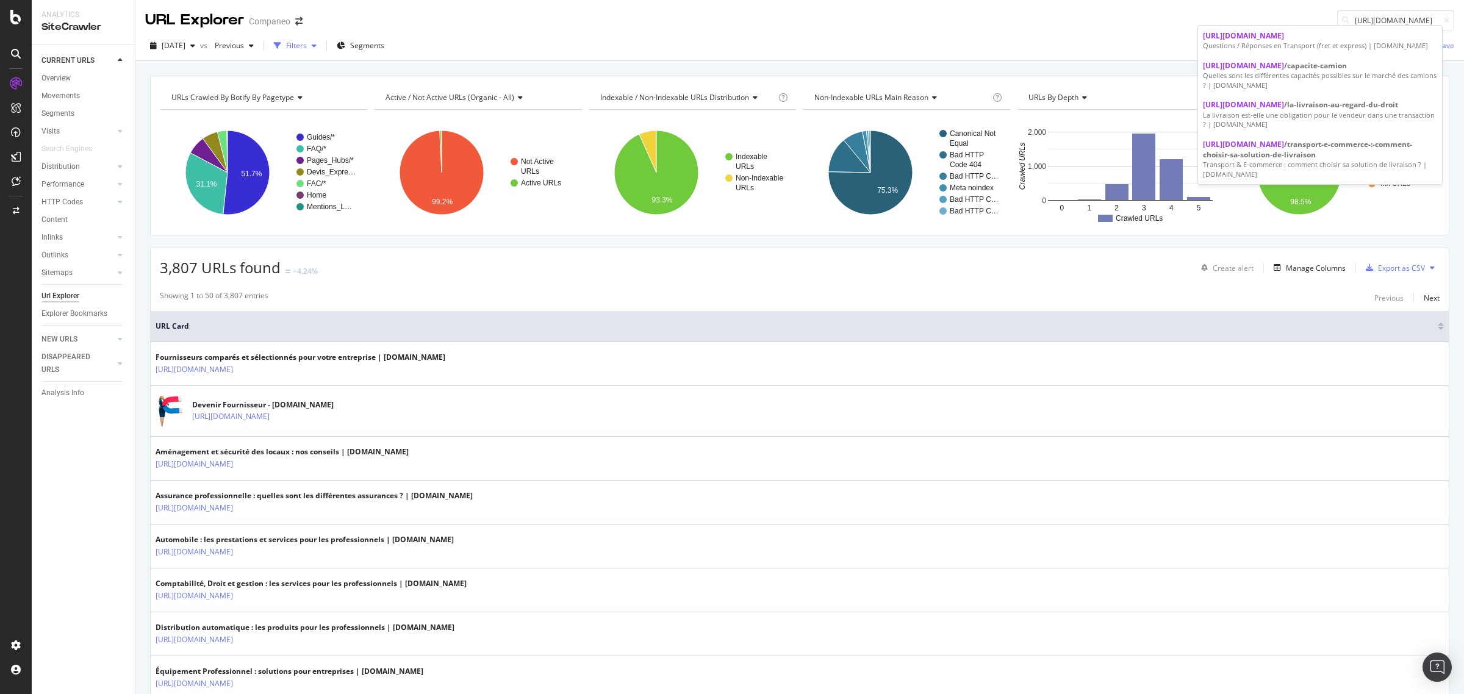
type input "[URL][DOMAIN_NAME]"
click at [307, 46] on div "Filters" at bounding box center [296, 45] width 21 height 10
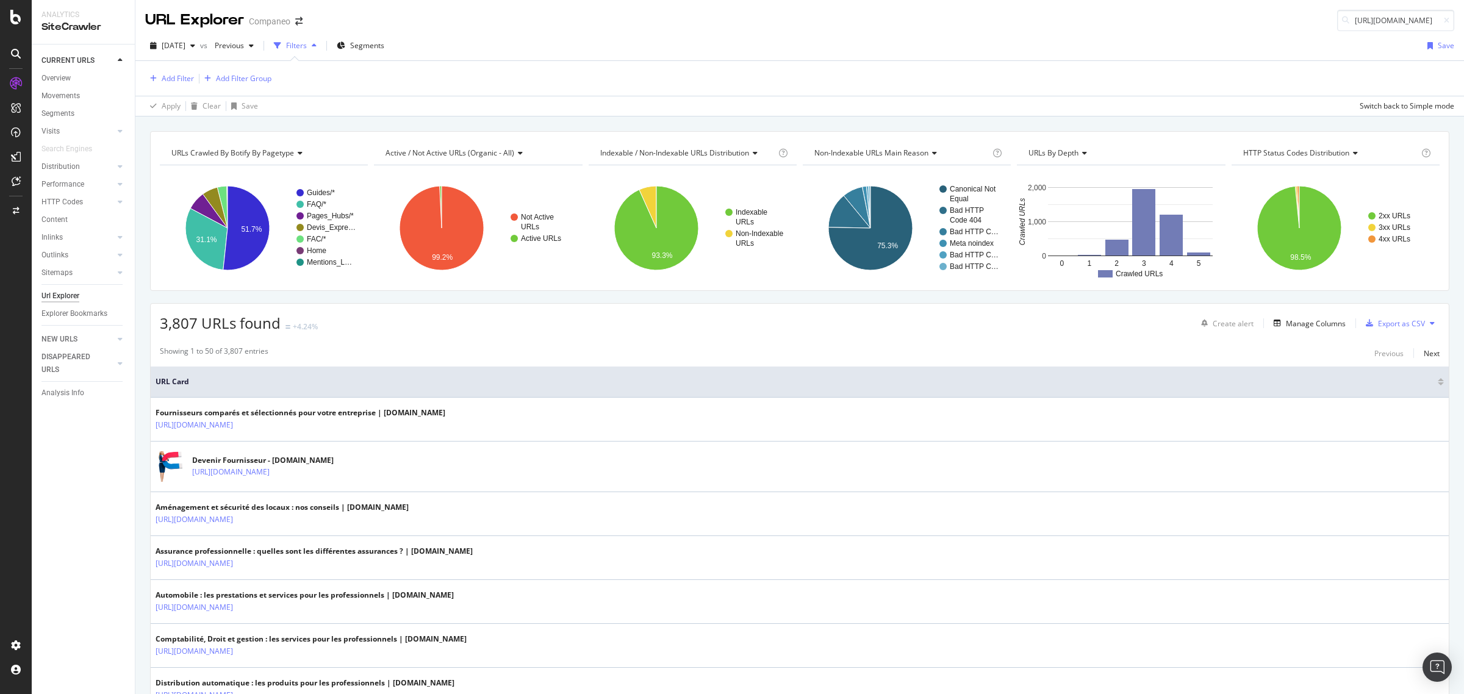
scroll to position [0, 0]
click at [165, 78] on div "Add Filter" at bounding box center [178, 78] width 32 height 10
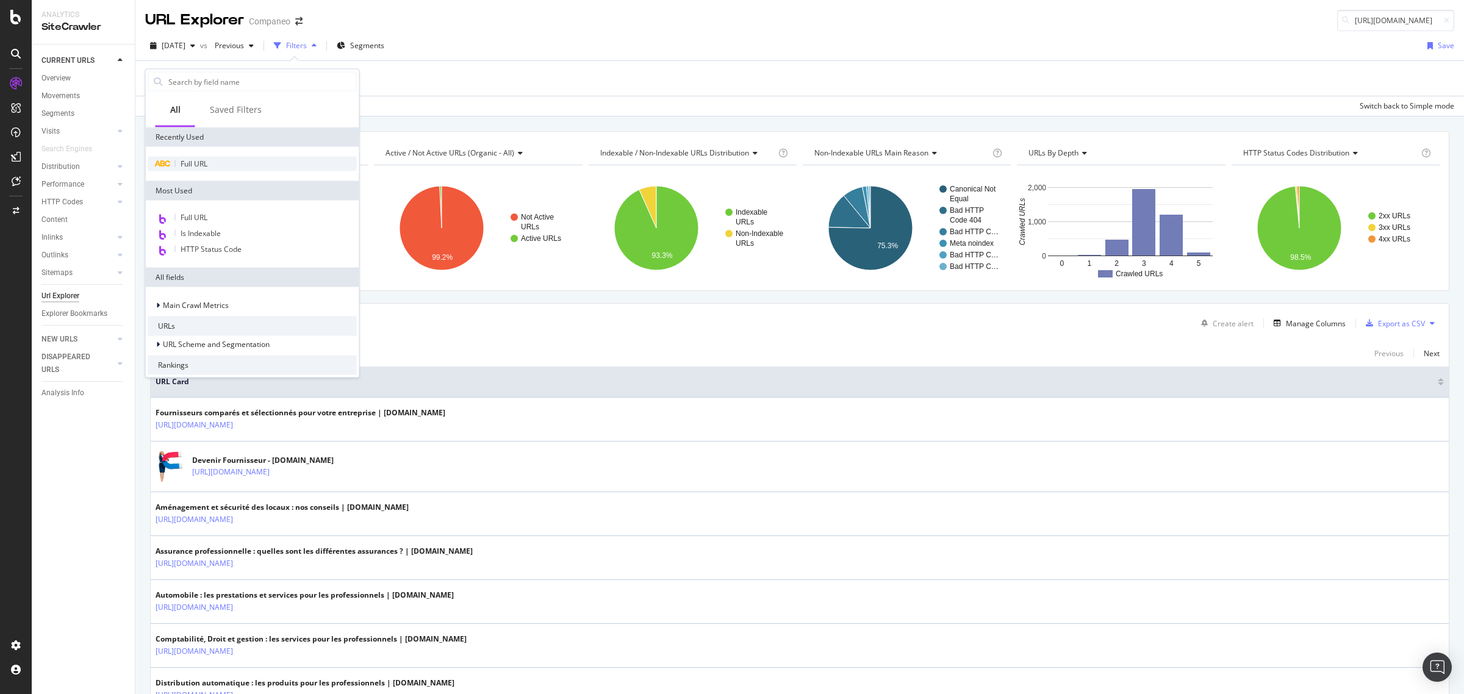
click at [195, 168] on div "Full URL" at bounding box center [252, 164] width 209 height 15
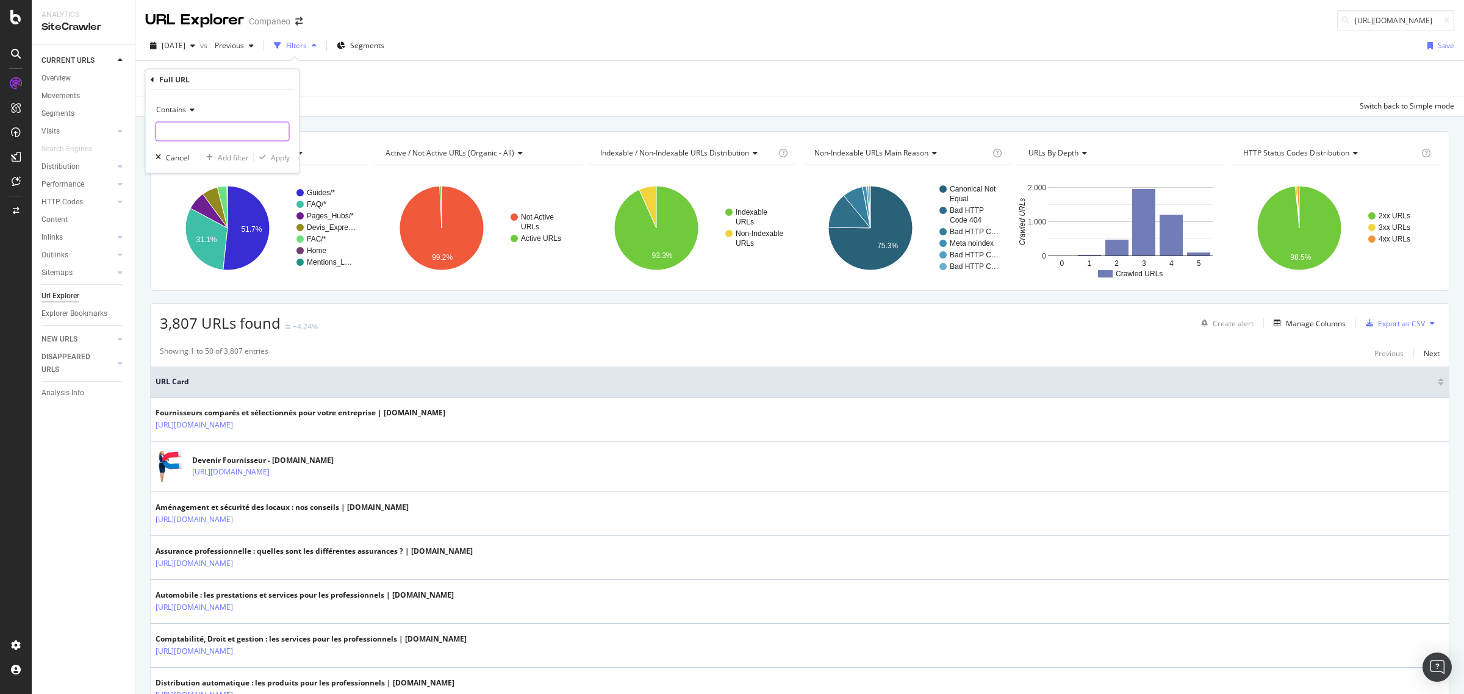
click at [214, 135] on input "text" at bounding box center [222, 132] width 133 height 20
paste input "[URL][DOMAIN_NAME]"
type input "[URL][DOMAIN_NAME]"
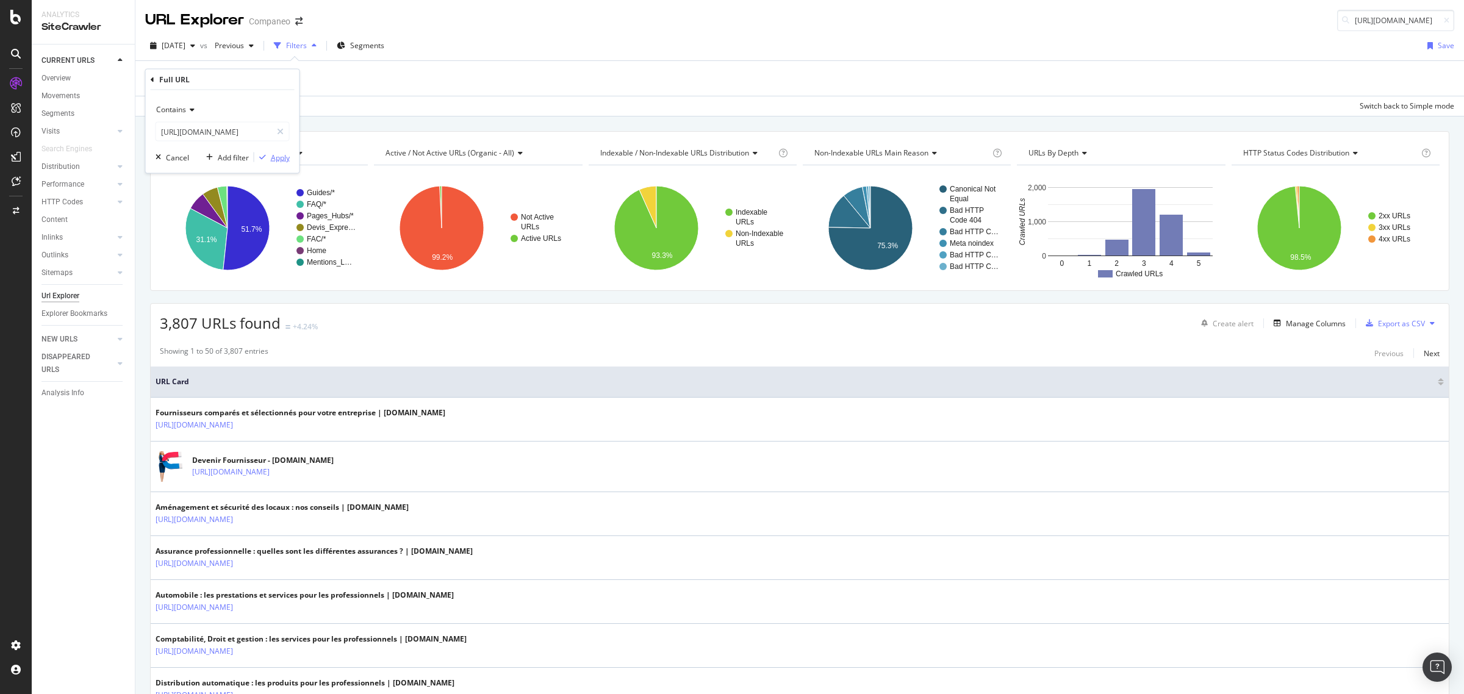
click at [271, 157] on div "Apply" at bounding box center [280, 157] width 19 height 10
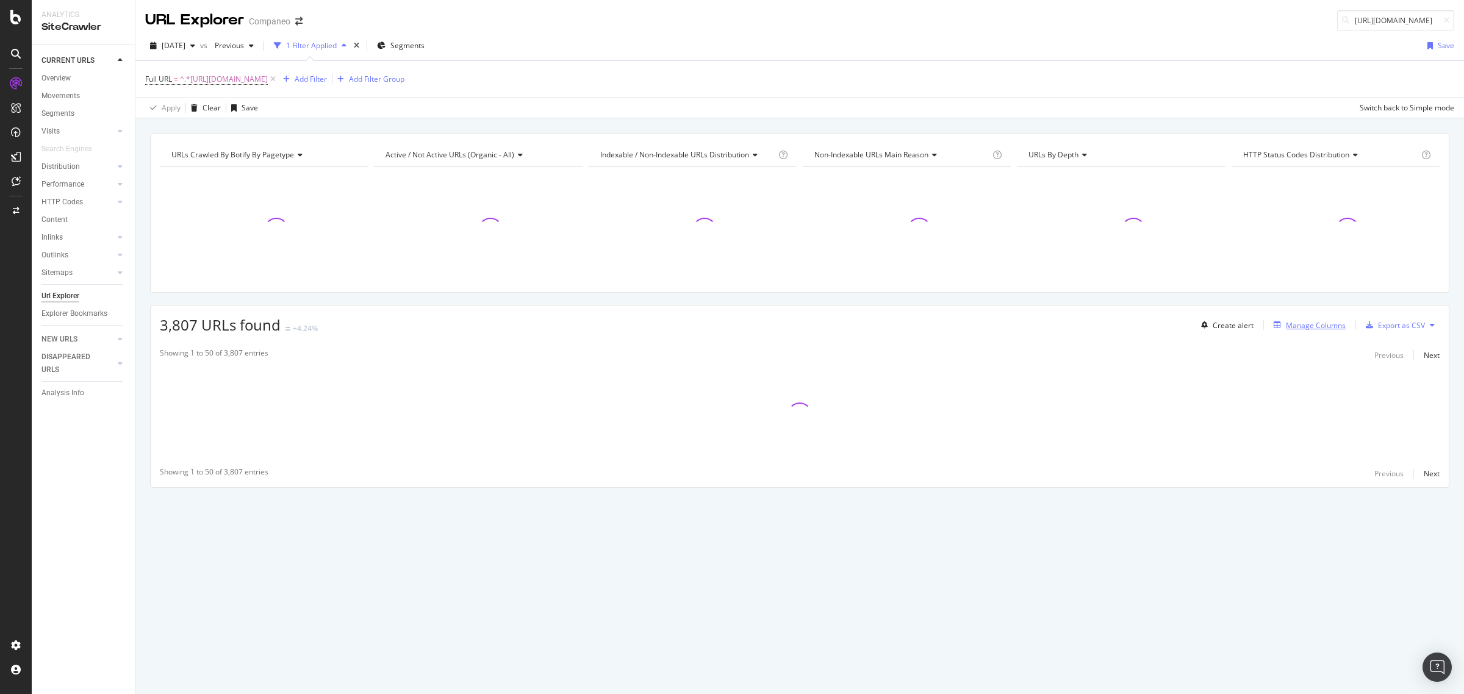
click at [1298, 327] on div "Manage Columns" at bounding box center [1316, 325] width 60 height 10
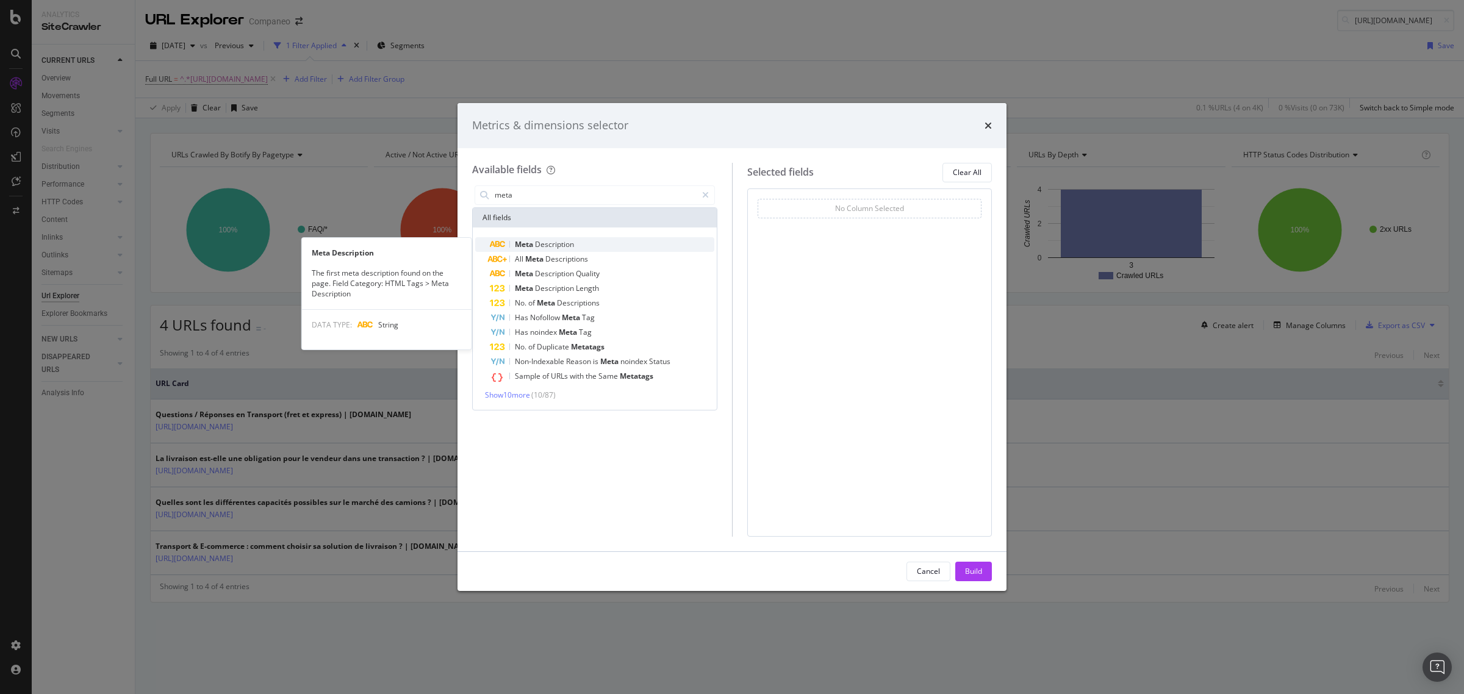
type input "meta"
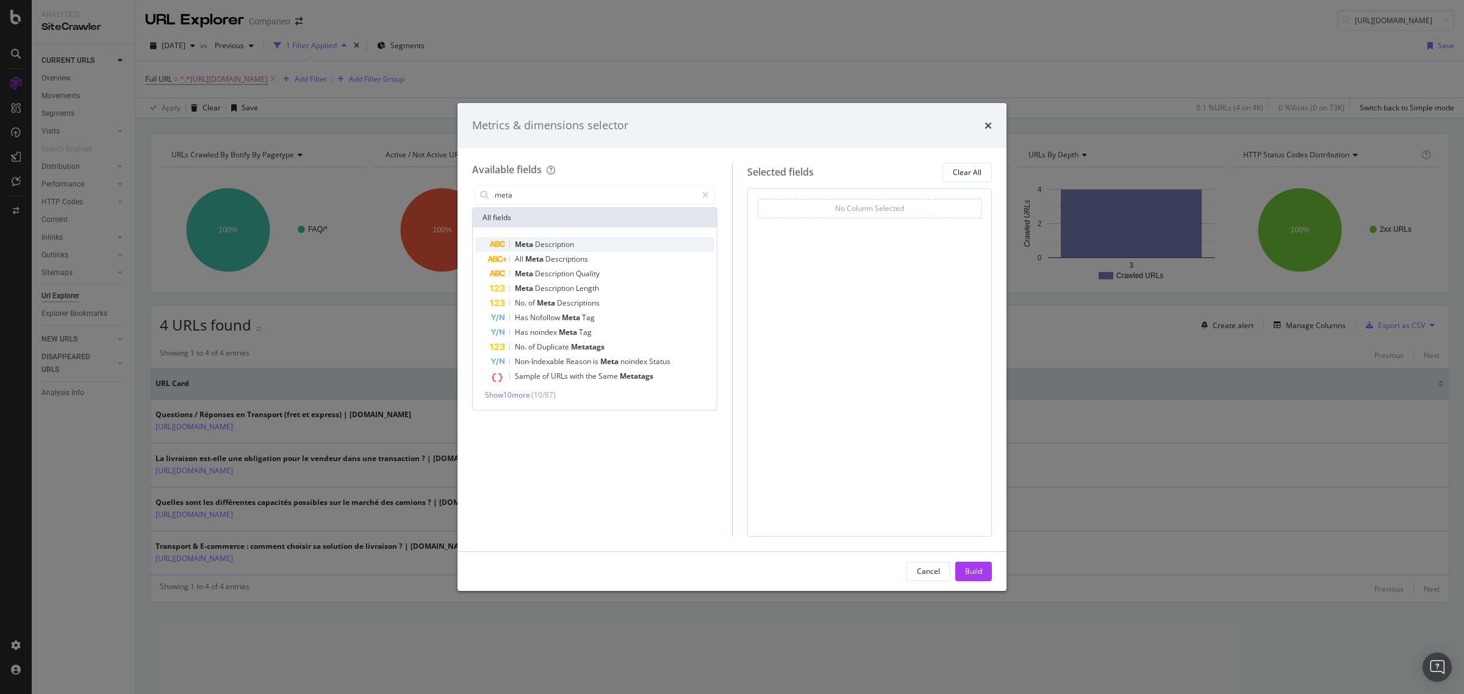
click at [552, 245] on span "Description" at bounding box center [554, 244] width 39 height 10
click at [967, 570] on div "Build" at bounding box center [973, 571] width 17 height 10
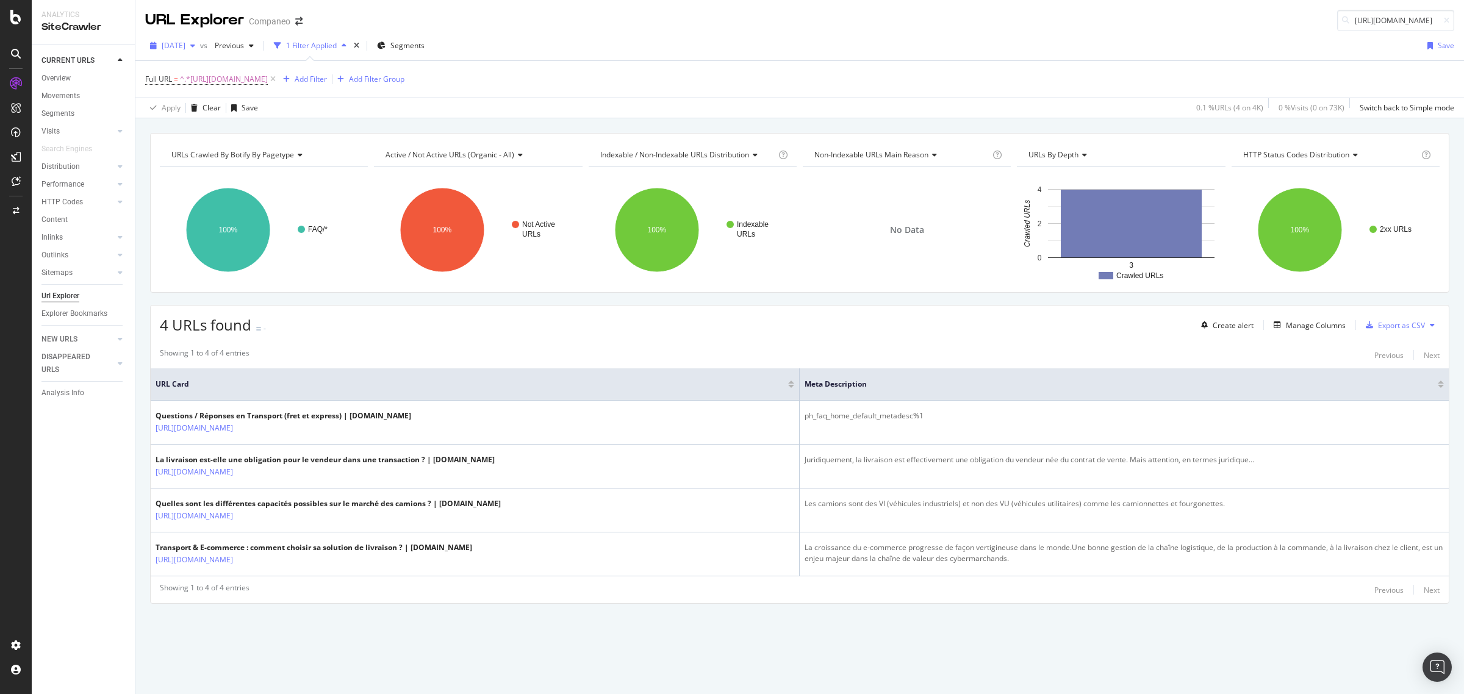
click at [177, 50] on span "[DATE]" at bounding box center [174, 45] width 24 height 10
click at [212, 124] on div "[DATE]" at bounding box center [203, 126] width 81 height 11
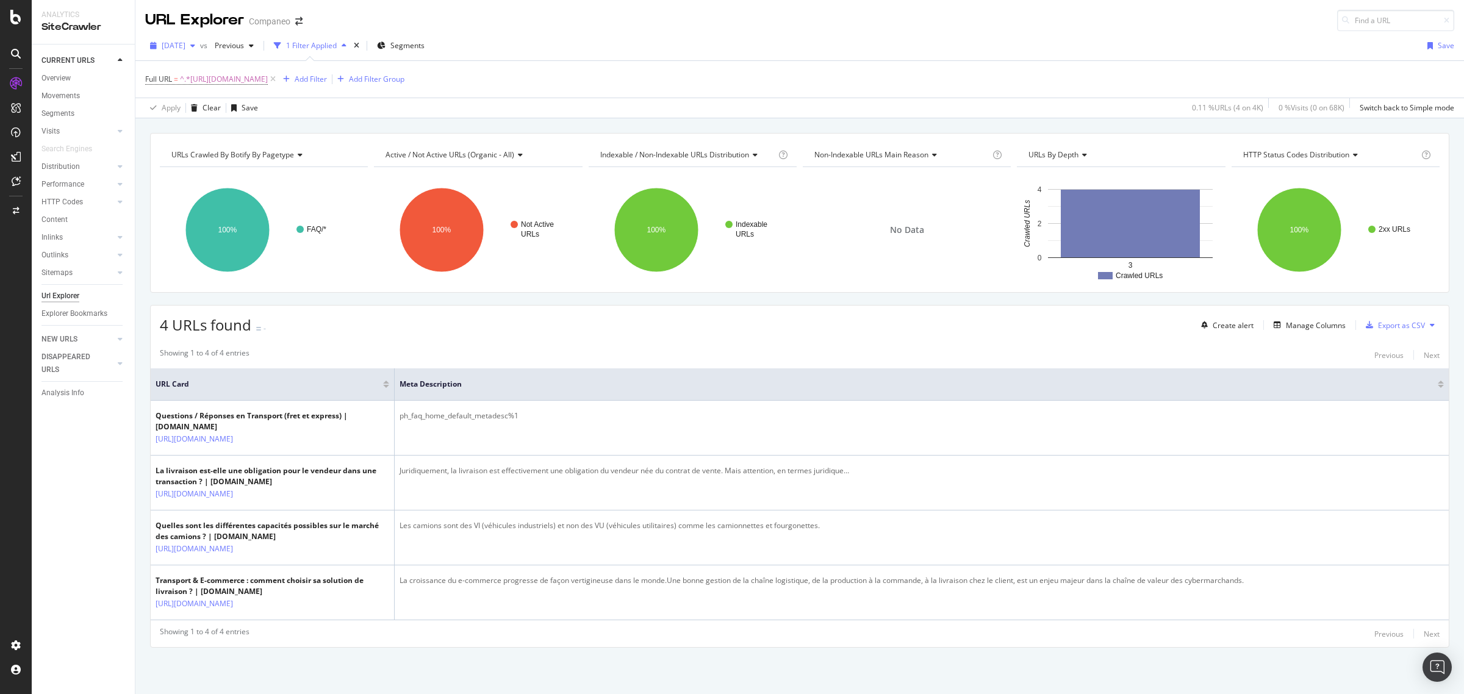
click at [185, 43] on span "[DATE]" at bounding box center [174, 45] width 24 height 10
click at [217, 120] on div "[DATE]" at bounding box center [203, 117] width 81 height 11
click at [185, 49] on span "[DATE]" at bounding box center [174, 45] width 24 height 10
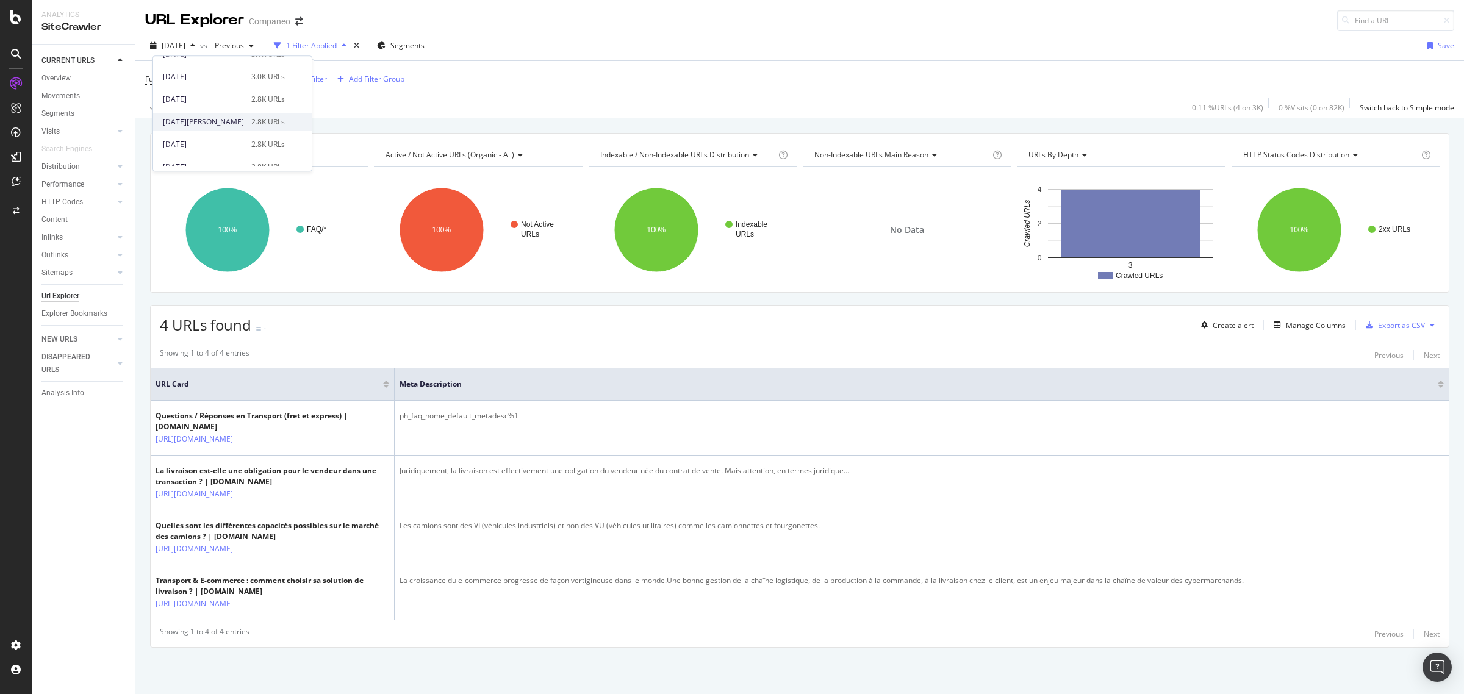
click at [215, 115] on div "[DATE][PERSON_NAME] 2.8K URLs" at bounding box center [232, 122] width 159 height 18
click at [198, 43] on span "[DATE][PERSON_NAME]" at bounding box center [202, 45] width 81 height 10
click at [210, 141] on div "[DATE] 2.8K URLs" at bounding box center [233, 136] width 161 height 18
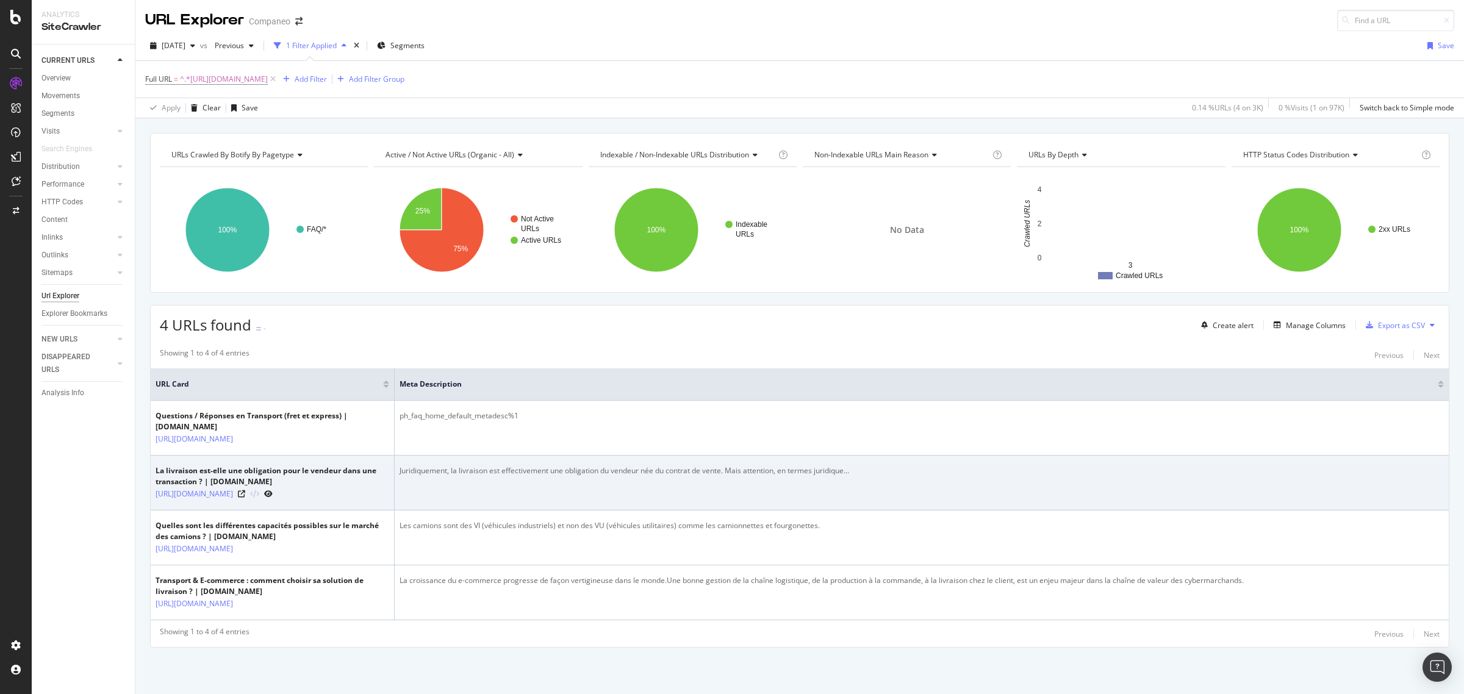
scroll to position [56, 0]
